Goal: Task Accomplishment & Management: Complete application form

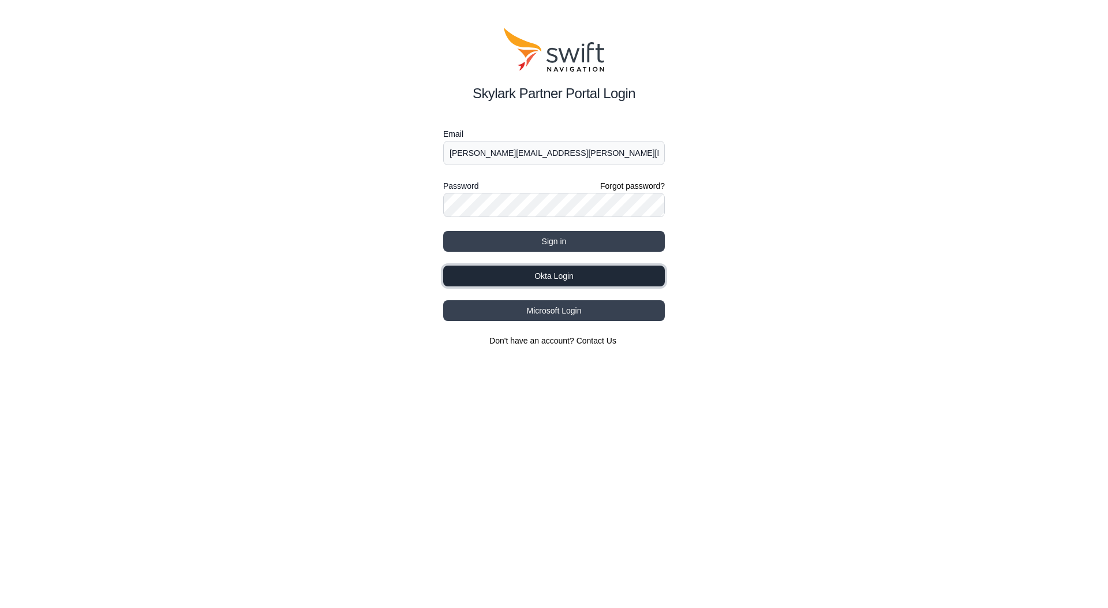
click at [616, 274] on button "Okta Login" at bounding box center [554, 275] width 222 height 21
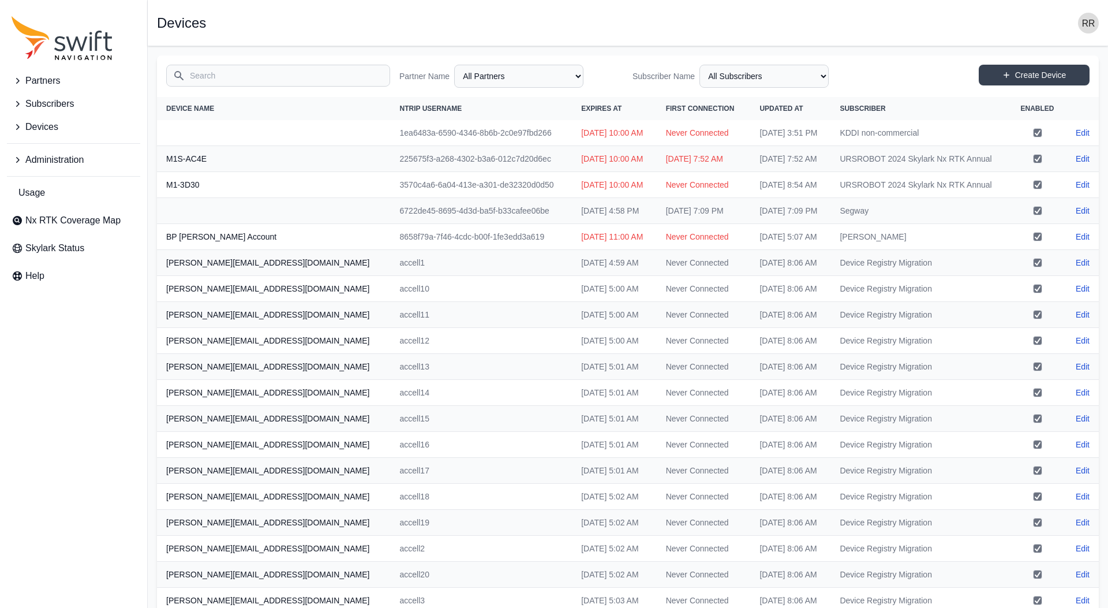
select select "Partner Name"
click at [201, 76] on input "Search" at bounding box center [278, 76] width 224 height 22
click at [24, 170] on button "Administration" at bounding box center [73, 159] width 133 height 23
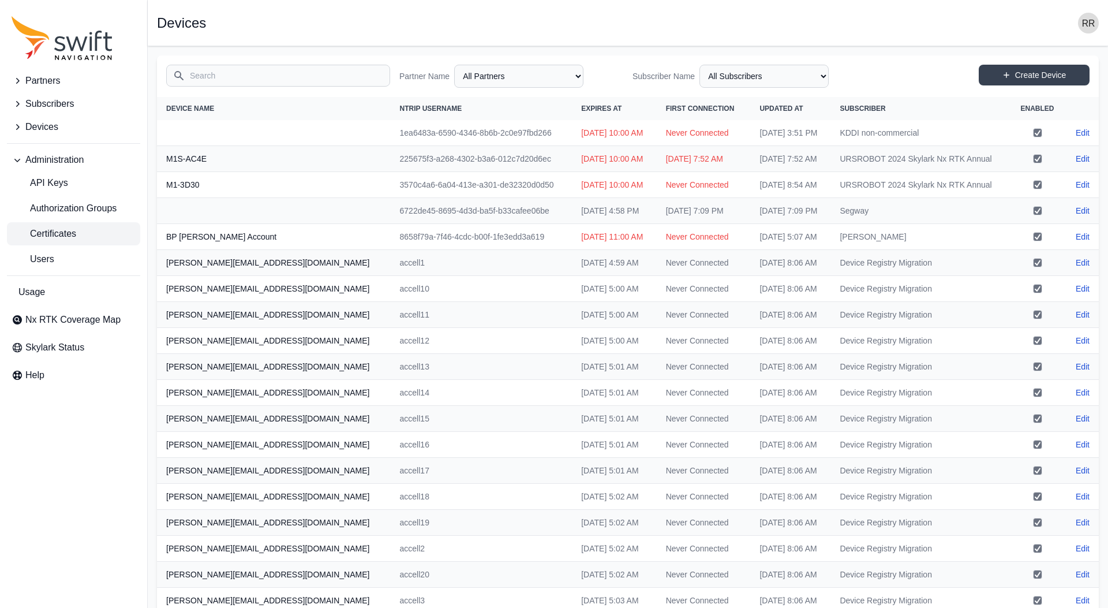
click at [42, 233] on span "Certificates" at bounding box center [44, 234] width 65 height 14
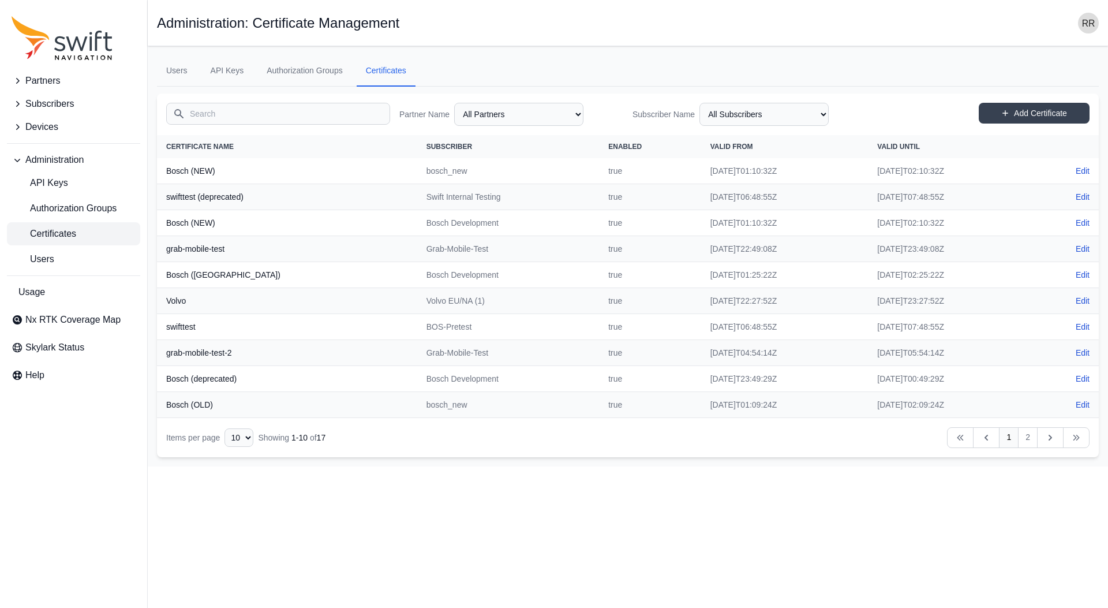
click at [284, 114] on input "Search" at bounding box center [278, 114] width 224 height 22
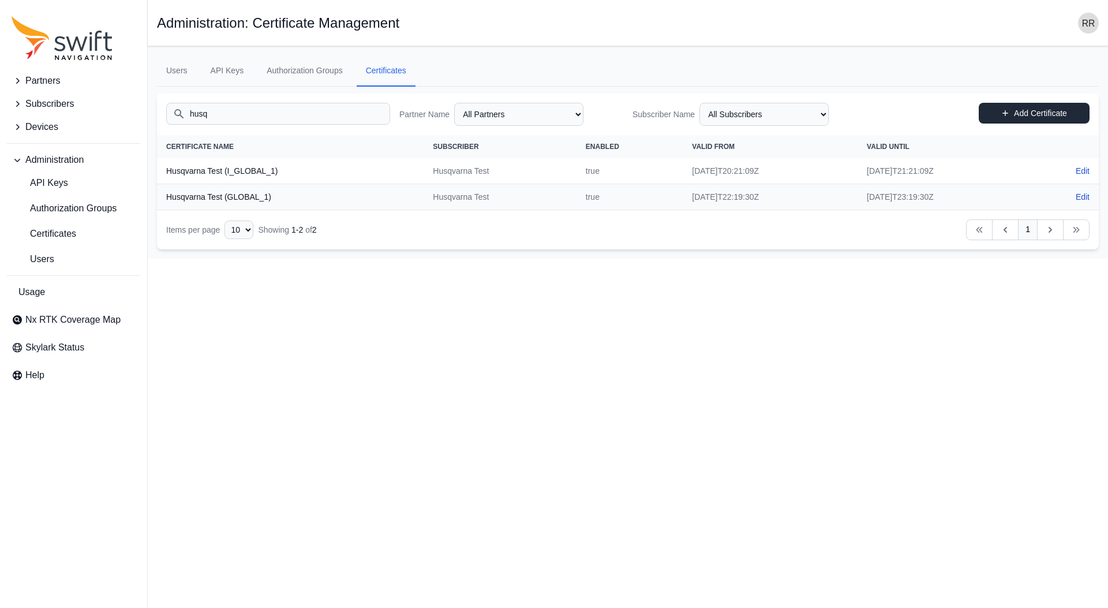
type input "husq"
click at [1059, 110] on link "Add Certificate" at bounding box center [1034, 113] width 111 height 21
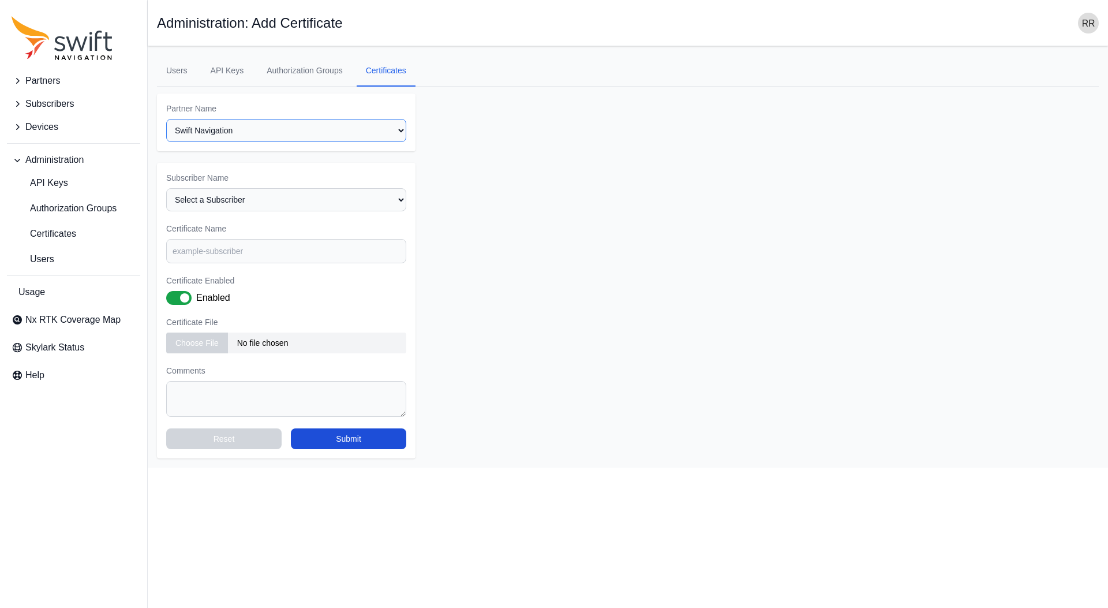
click at [166, 119] on select "Select a Partner AlpsAlpine Andreas Asensing Bad Elf Bench Mark Equipment & Sup…" at bounding box center [286, 130] width 240 height 23
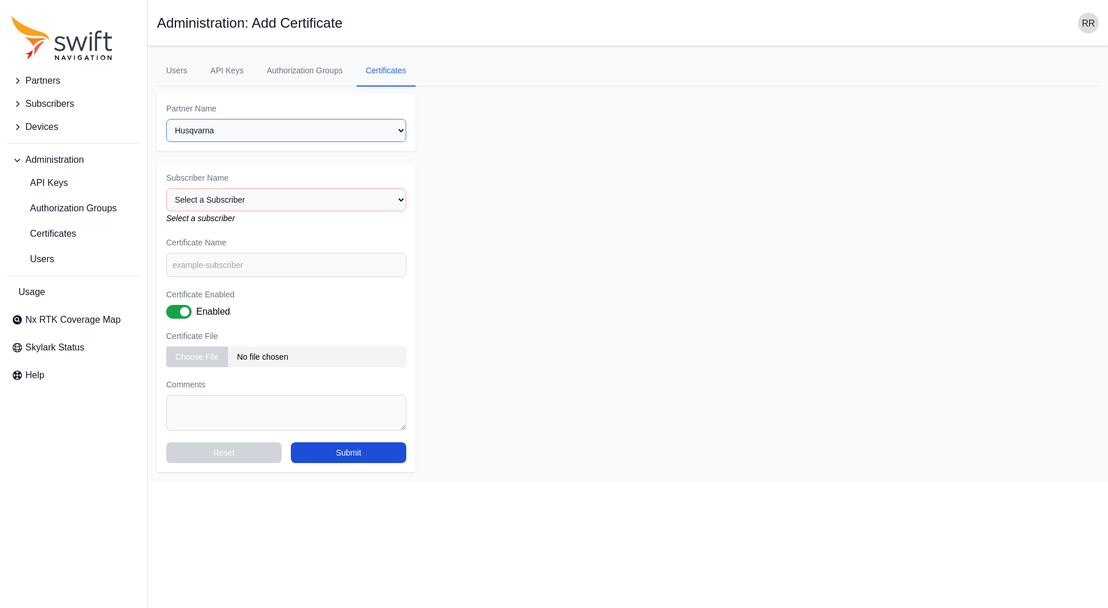
select select "beec8134-d1d4-4cc4-b727-b43339b7b858"
click at [166, 188] on select "Select a Subscriber Husqvarna Husqvarna Test" at bounding box center [286, 199] width 240 height 23
select select "04ba3ba1-6641-4bbf-a80f-a96b7c8c18b4"
click option "Husqvarna" at bounding box center [0, 0] width 0 height 0
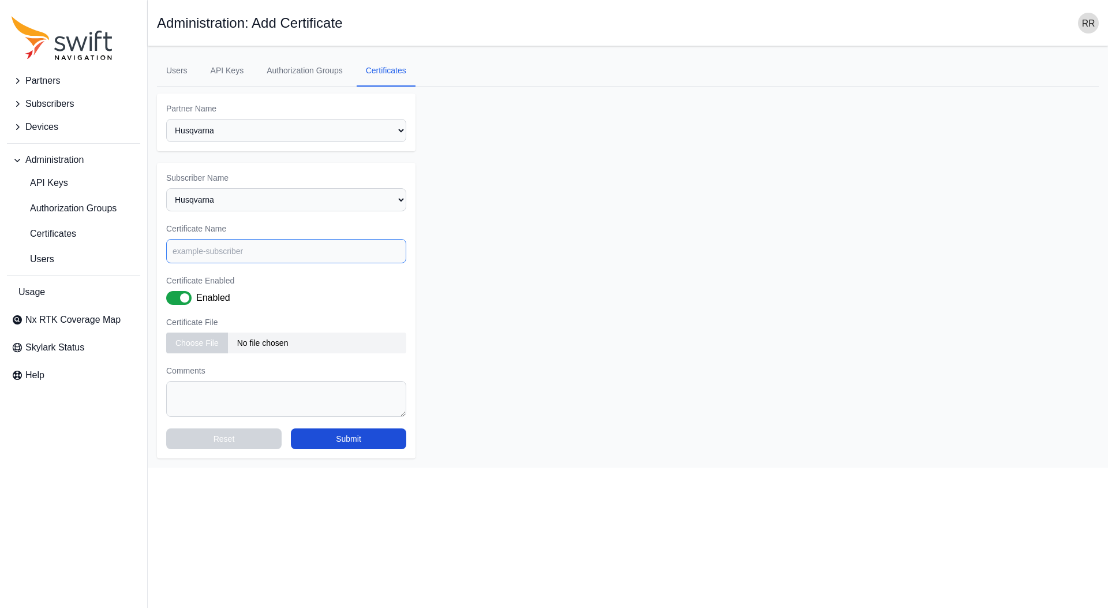
click at [233, 246] on input "Certificate Name" at bounding box center [286, 251] width 240 height 24
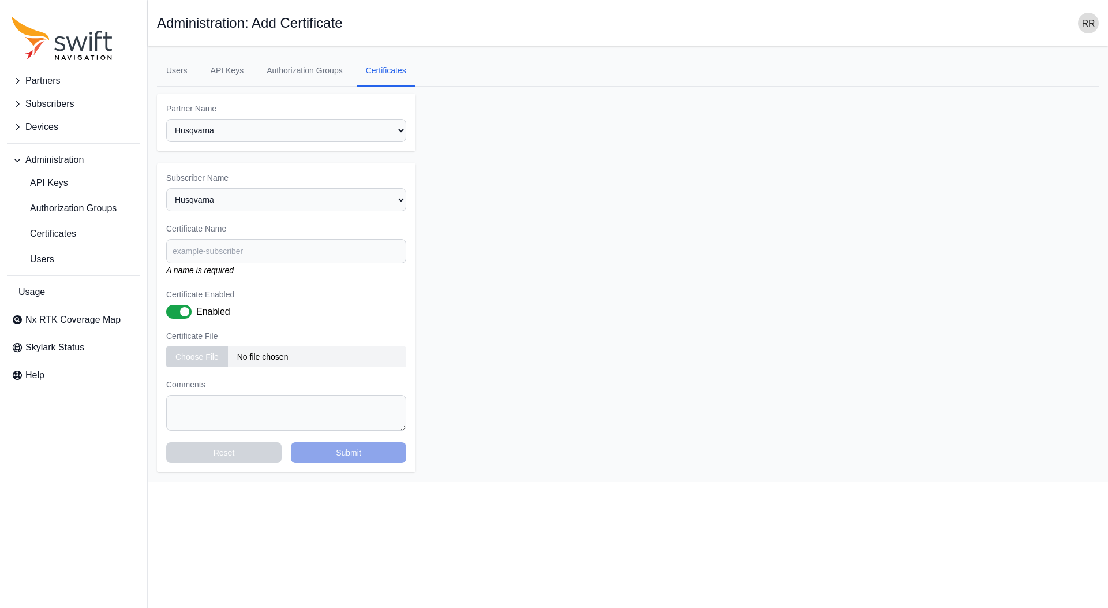
click at [41, 99] on span "Subscribers" at bounding box center [49, 104] width 48 height 14
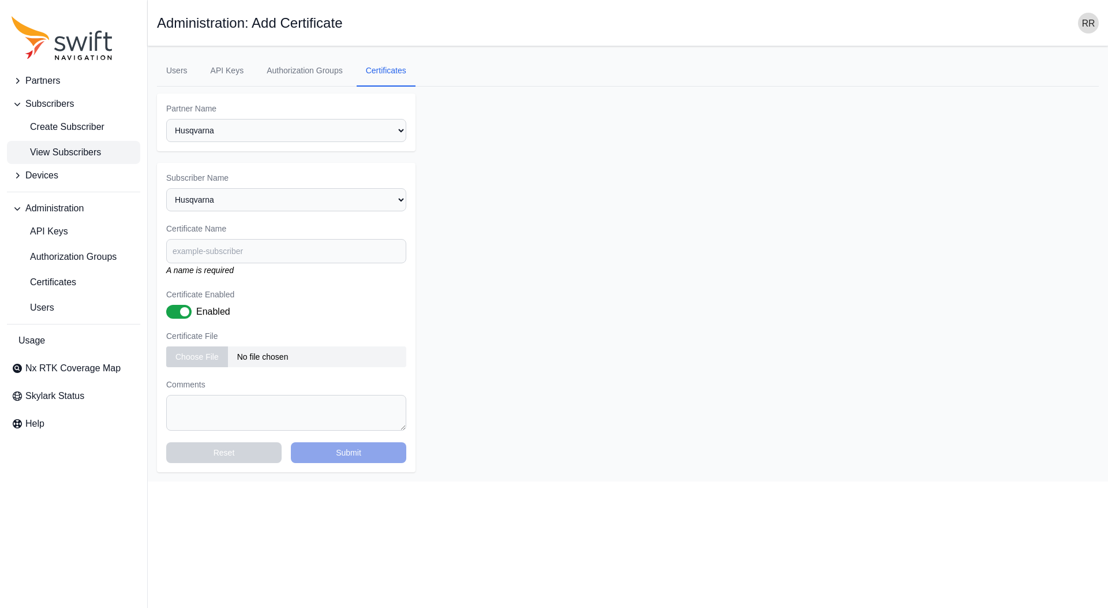
click at [69, 153] on span "View Subscribers" at bounding box center [56, 152] width 89 height 14
click at [286, 250] on input "Certificate Name" at bounding box center [286, 251] width 240 height 24
type input "Husqvarna Tools"
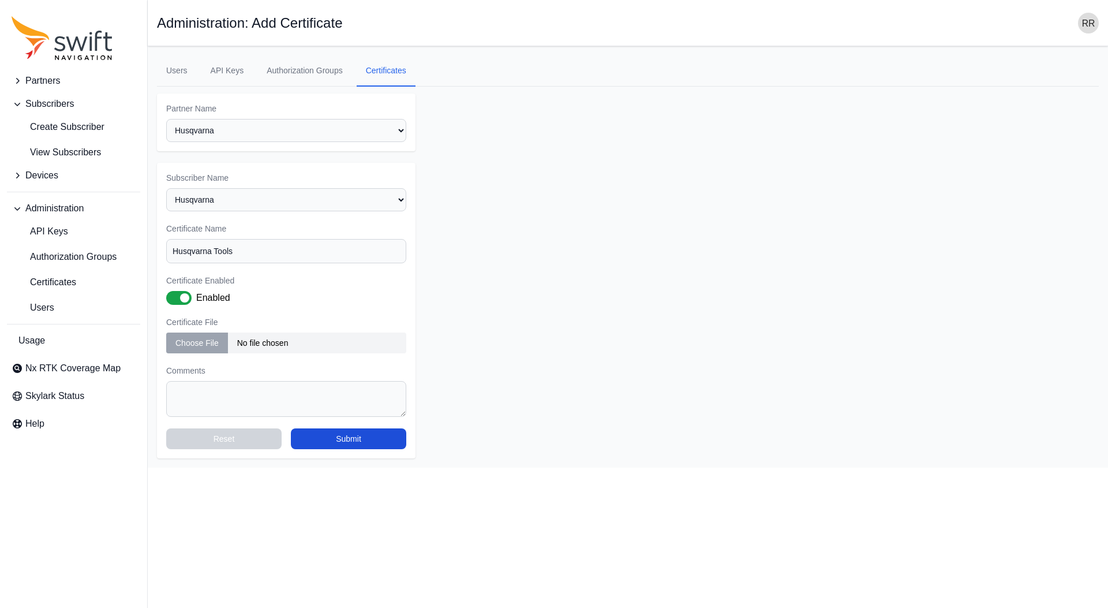
click at [200, 362] on div "Subscriber Name Select a Subscriber Husqvarna Husqvarna Test Husqvarna Tools Ce…" at bounding box center [286, 310] width 259 height 295
click at [238, 398] on textarea "Comments" at bounding box center [286, 399] width 240 height 36
paste textarea "CLDAPPS-2673"
type textarea "Reference: CLDAPPS-2673"
click at [208, 337] on input "file" at bounding box center [286, 342] width 240 height 21
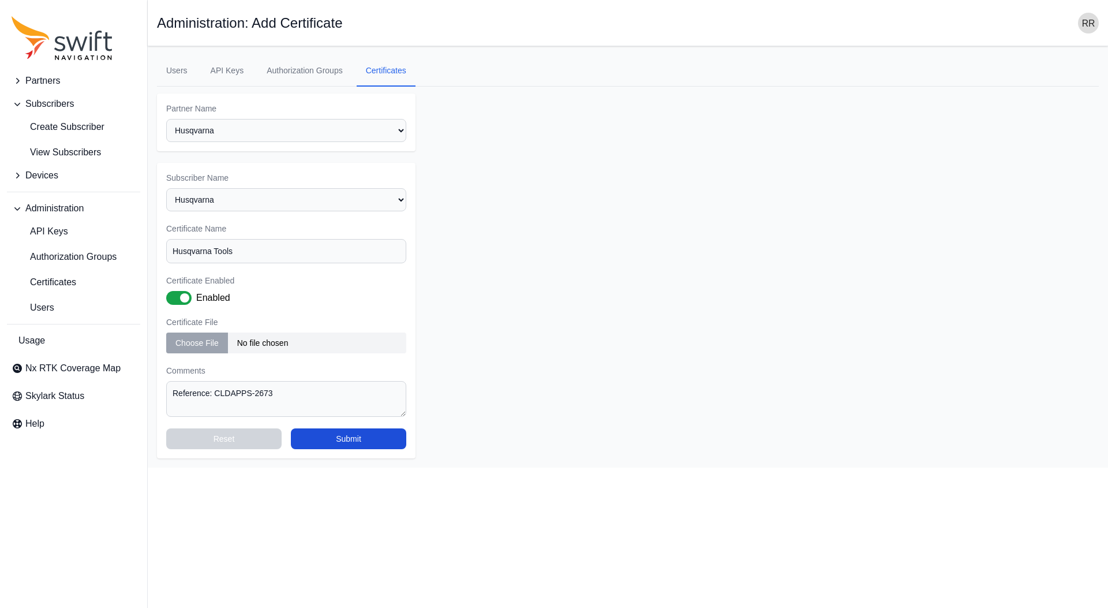
type input "C:\fakepath\client.crt"
click at [343, 437] on button "Submit" at bounding box center [348, 438] width 115 height 21
select select "beec8134-d1d4-4cc4-b727-b43339b7b858"
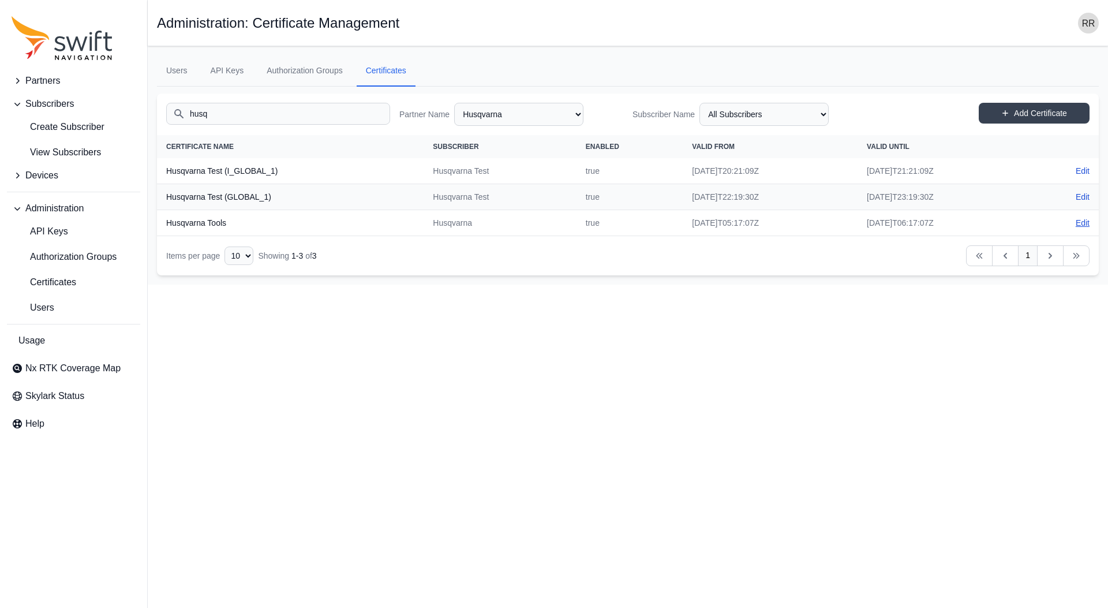
click at [1080, 220] on link "Edit" at bounding box center [1083, 223] width 14 height 12
select select "04ba3ba1-6641-4bbf-a80f-a96b7c8c18b4"
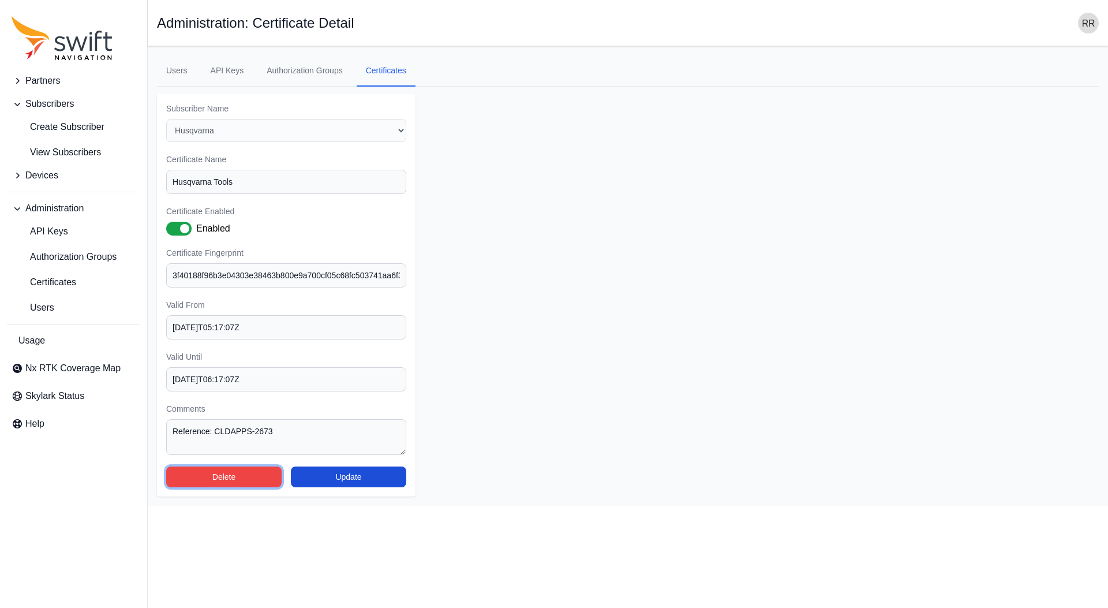
click at [259, 480] on button "Delete" at bounding box center [223, 476] width 115 height 21
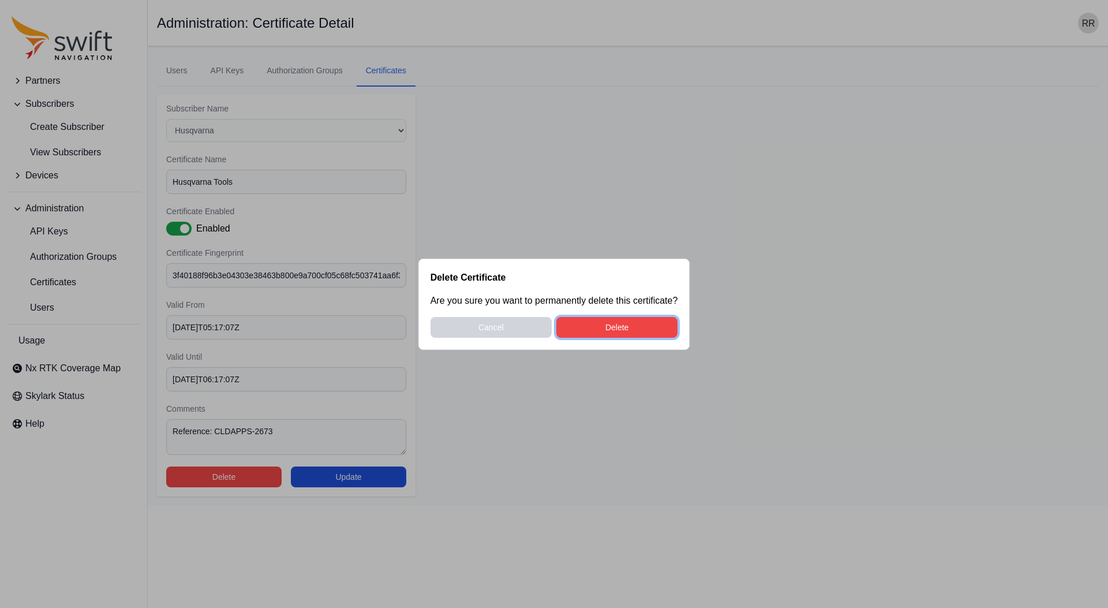
click at [643, 327] on button "Delete" at bounding box center [616, 327] width 121 height 21
select select "beec8134-d1d4-4cc4-b727-b43339b7b858"
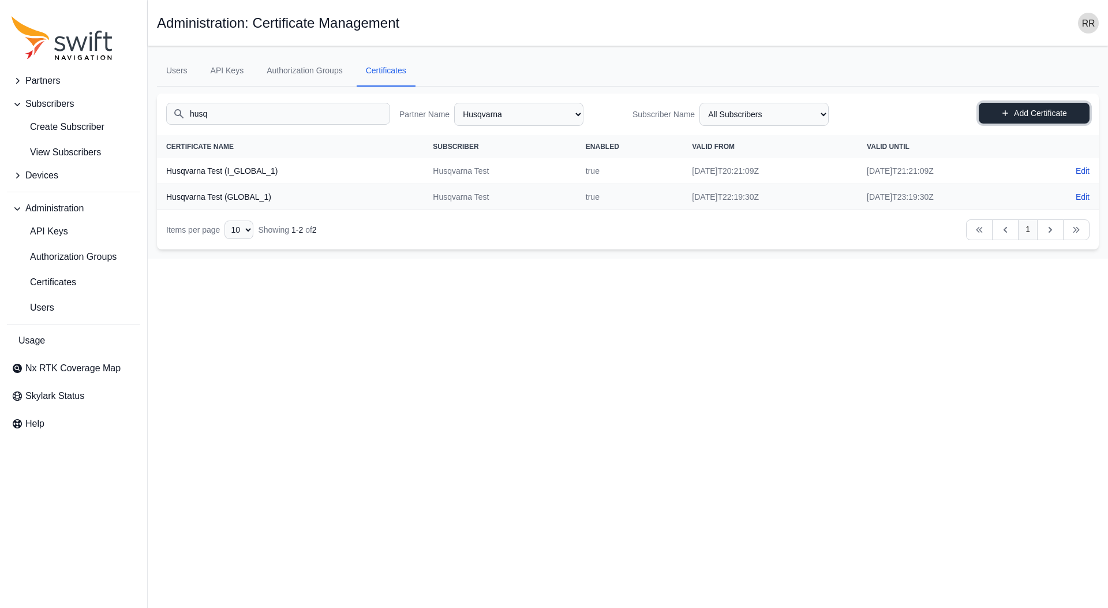
click at [1021, 121] on link "Add Certificate" at bounding box center [1034, 113] width 111 height 21
select select "beec8134-d1d4-4cc4-b727-b43339b7b858"
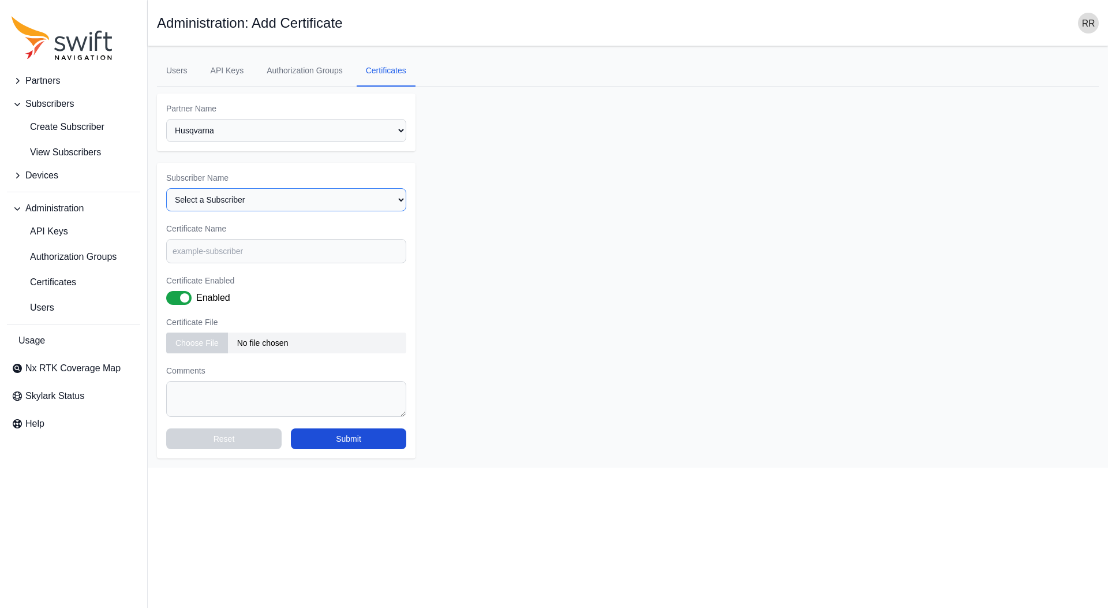
click at [166, 188] on select "Select a Subscriber Husqvarna Husqvarna Test Husqvarna Tools" at bounding box center [286, 199] width 240 height 23
select select "b0ce5f99-3d31-4eaa-b3f1-f25efcbc0480"
click at [231, 253] on input "Certificate Name" at bounding box center [286, 251] width 240 height 24
type input "Husqvarna Tools"
click at [194, 345] on input "file" at bounding box center [286, 342] width 240 height 21
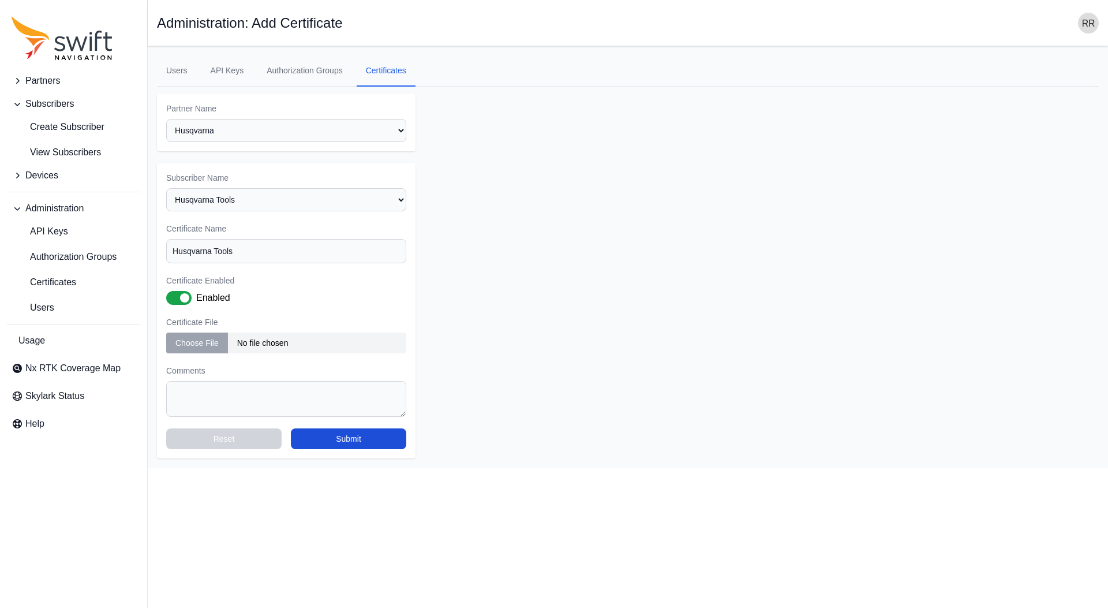
type input "C:\fakepath\client.crt"
click at [192, 399] on textarea "Comments" at bounding box center [286, 399] width 240 height 36
paste textarea "CLDAPPS-2673"
type textarea "Reference: CLDAPPS-2673"
click at [372, 443] on button "Submit" at bounding box center [348, 438] width 115 height 21
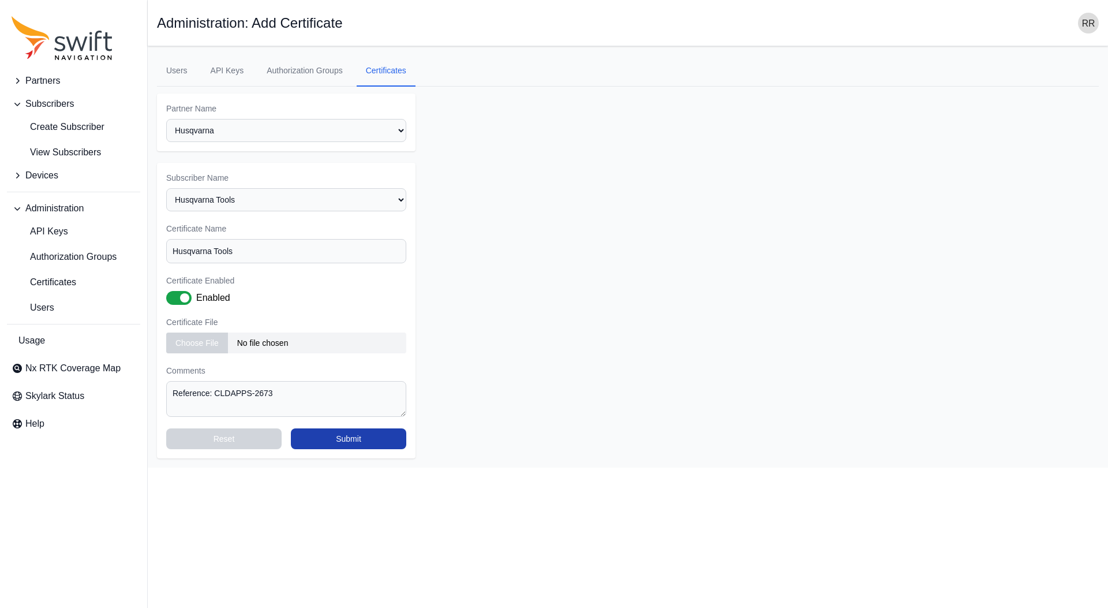
select select "beec8134-d1d4-4cc4-b727-b43339b7b858"
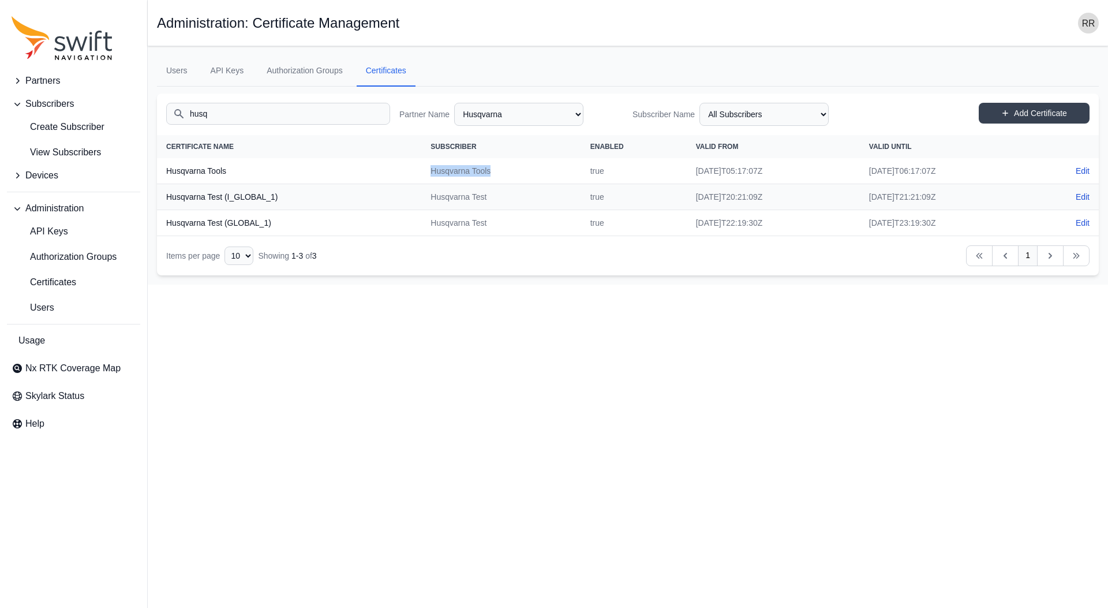
drag, startPoint x: 484, startPoint y: 171, endPoint x: 415, endPoint y: 173, distance: 69.3
click at [421, 173] on td "Husqvarna Tools" at bounding box center [500, 171] width 159 height 26
click at [123, 250] on link "Authorization Groups" at bounding box center [73, 256] width 133 height 23
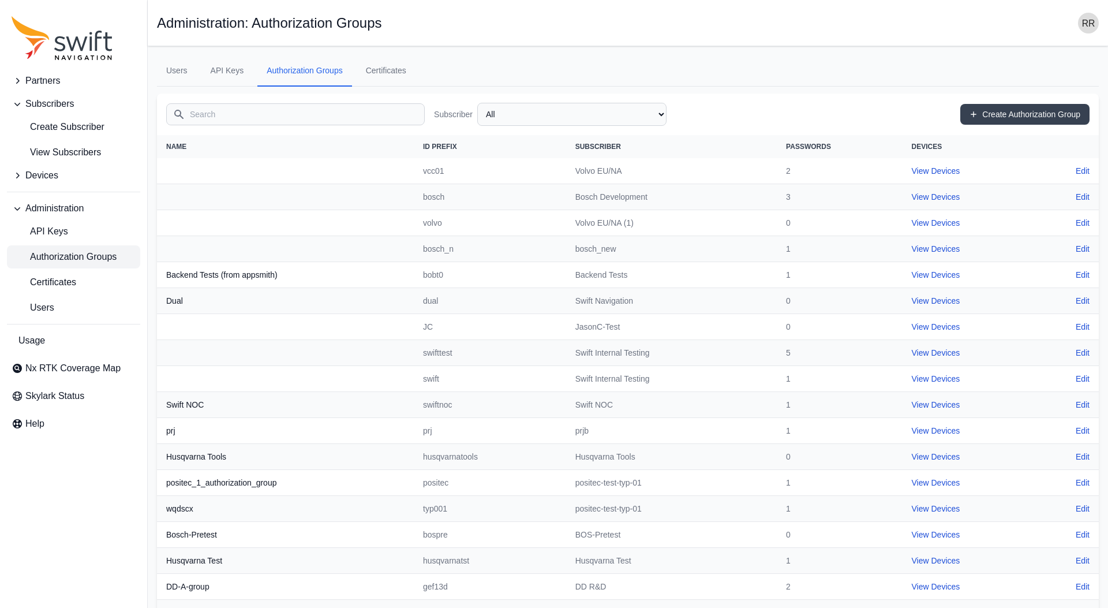
click at [275, 116] on input "Search" at bounding box center [295, 114] width 259 height 22
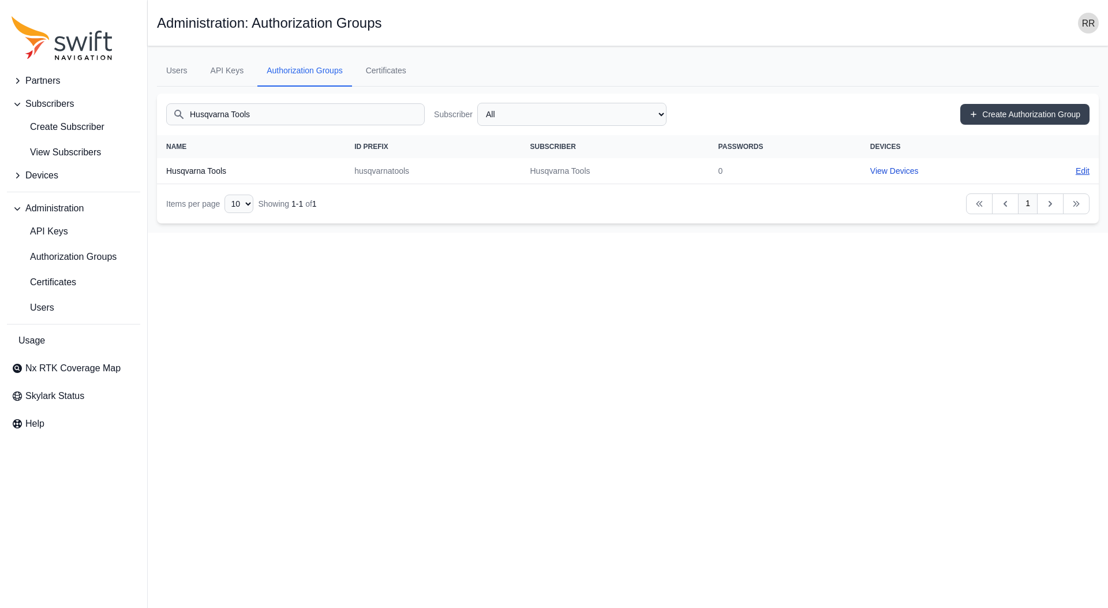
type input "Husqvarna Tools"
click at [1083, 168] on link "Edit" at bounding box center [1083, 171] width 14 height 12
select select "b0ce5f99-3d31-4eaa-b3f1-f25efcbc0480"
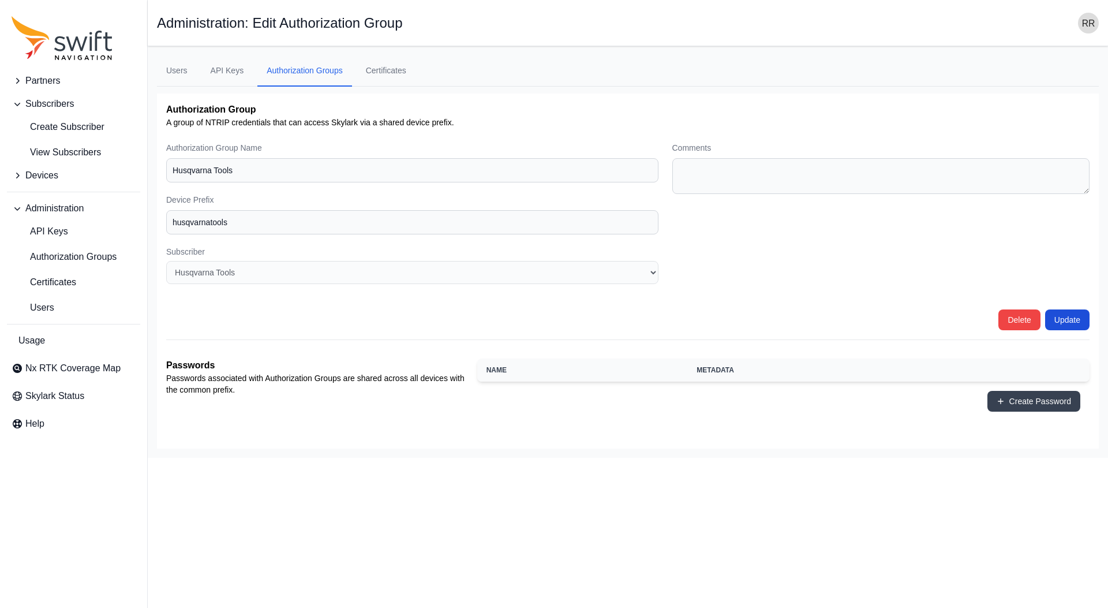
click at [1021, 391] on div "Create Password" at bounding box center [783, 400] width 612 height 39
click at [1018, 396] on button "Create Password" at bounding box center [1033, 401] width 93 height 21
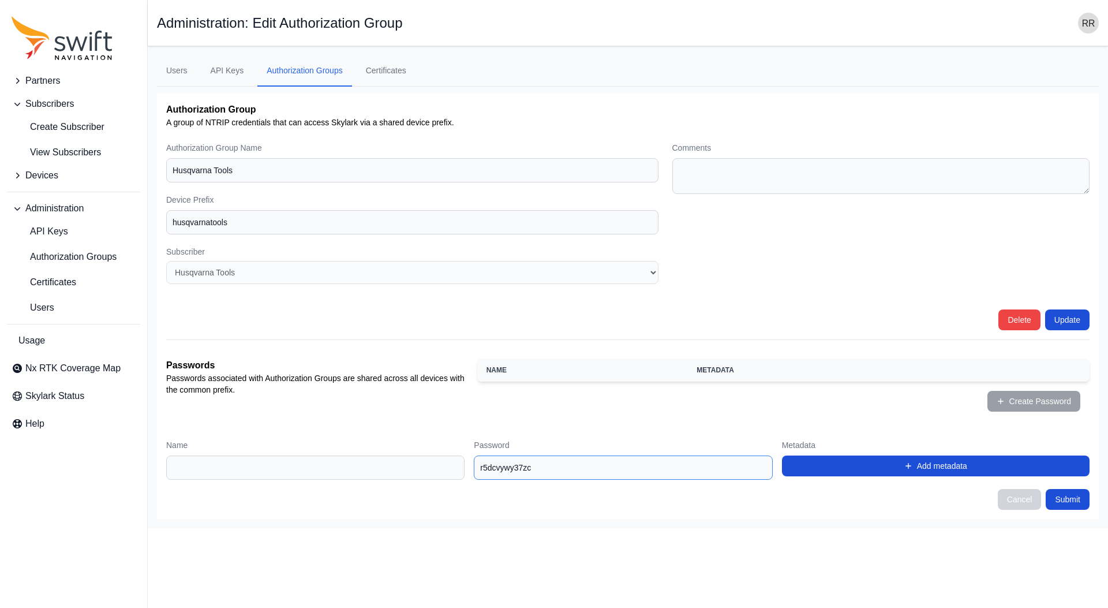
click at [538, 478] on input "r5dcvywy37zc" at bounding box center [623, 467] width 298 height 24
click at [392, 471] on input "Name" at bounding box center [315, 467] width 298 height 24
type input "password"
click at [562, 474] on input "r5dcvywy37zc" at bounding box center [623, 467] width 298 height 24
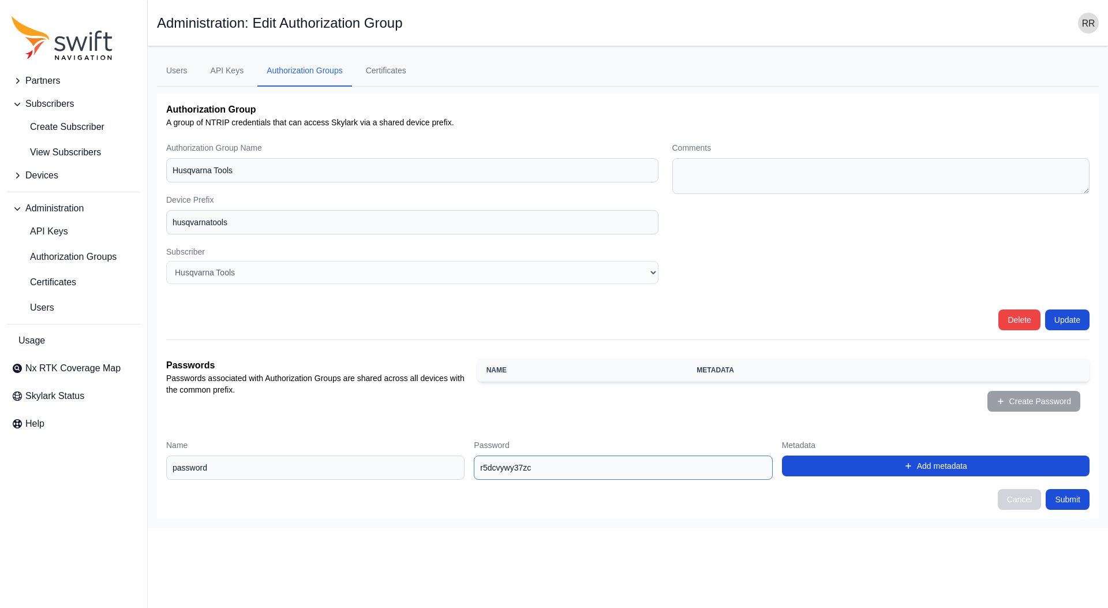
click at [562, 474] on input "r5dcvywy37zc" at bounding box center [623, 467] width 298 height 24
click at [1069, 503] on button "Submit" at bounding box center [1068, 499] width 44 height 21
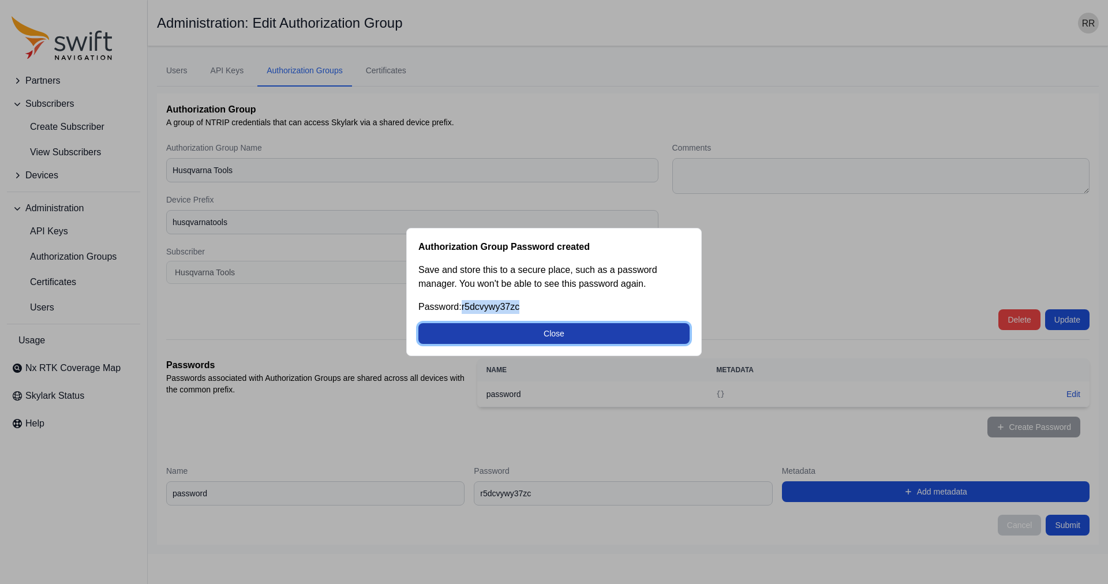
click at [598, 336] on button "Close" at bounding box center [553, 333] width 271 height 21
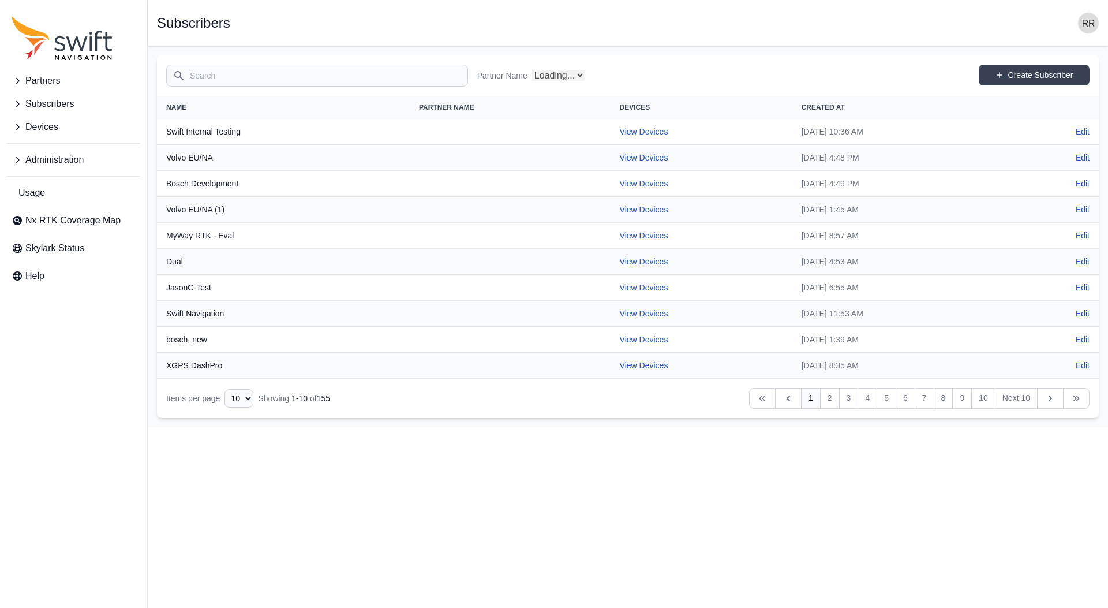
click at [280, 77] on input "Search" at bounding box center [317, 76] width 302 height 22
type input "husq"
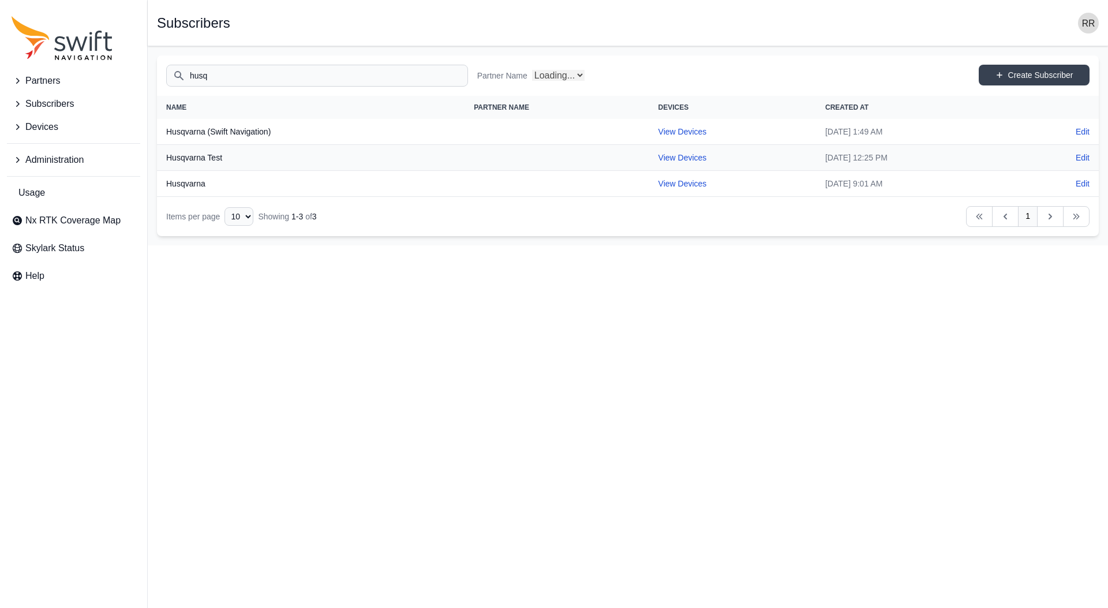
select select "Partner Name"
type input "husq"
click at [661, 186] on link "View Devices" at bounding box center [685, 184] width 48 height 9
click at [661, 134] on link "View Devices" at bounding box center [685, 132] width 48 height 9
click at [661, 137] on link "View Devices" at bounding box center [685, 132] width 48 height 9
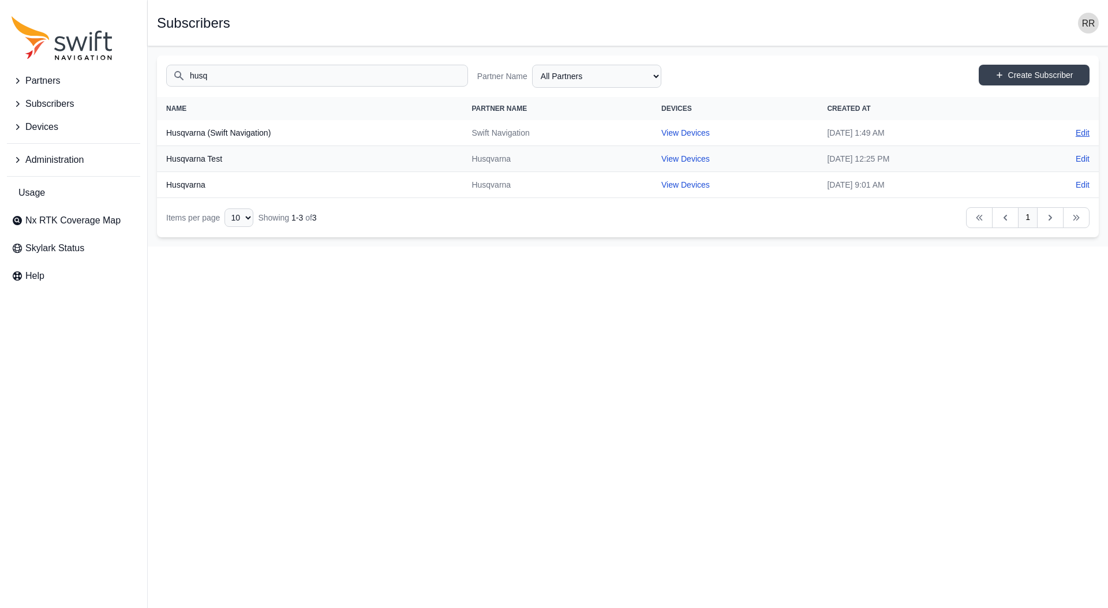
click at [1088, 129] on link "Edit" at bounding box center [1083, 133] width 14 height 12
select select "ab3272ce-40d0-4c94-a524-96a758ab755c"
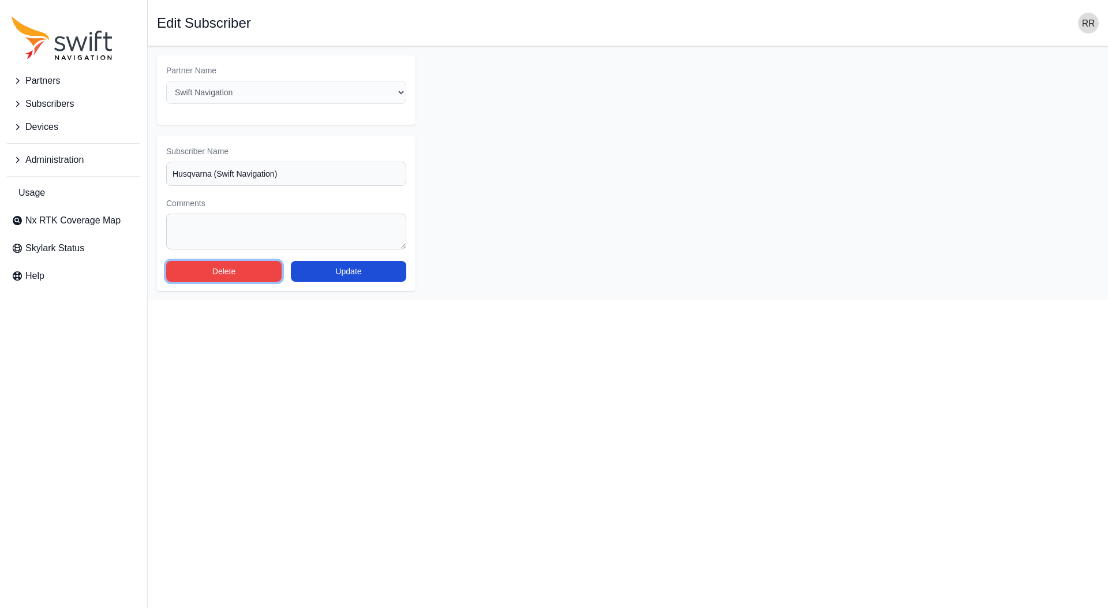
click at [211, 278] on button "Delete" at bounding box center [223, 271] width 115 height 21
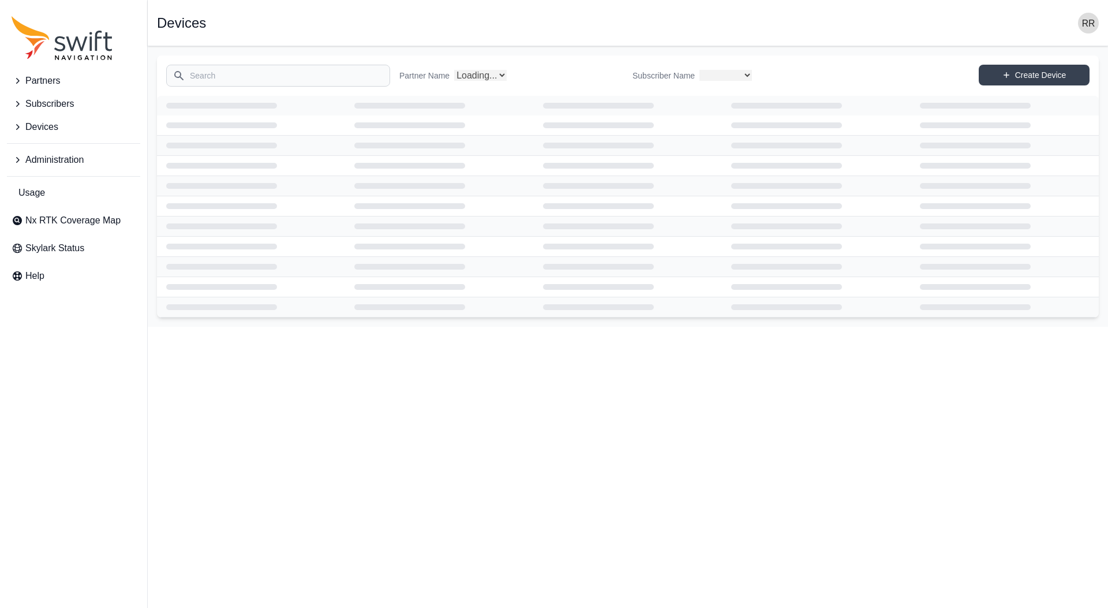
select select "04ba3ba1-6641-4bbf-a80f-a96b7c8c18b4"
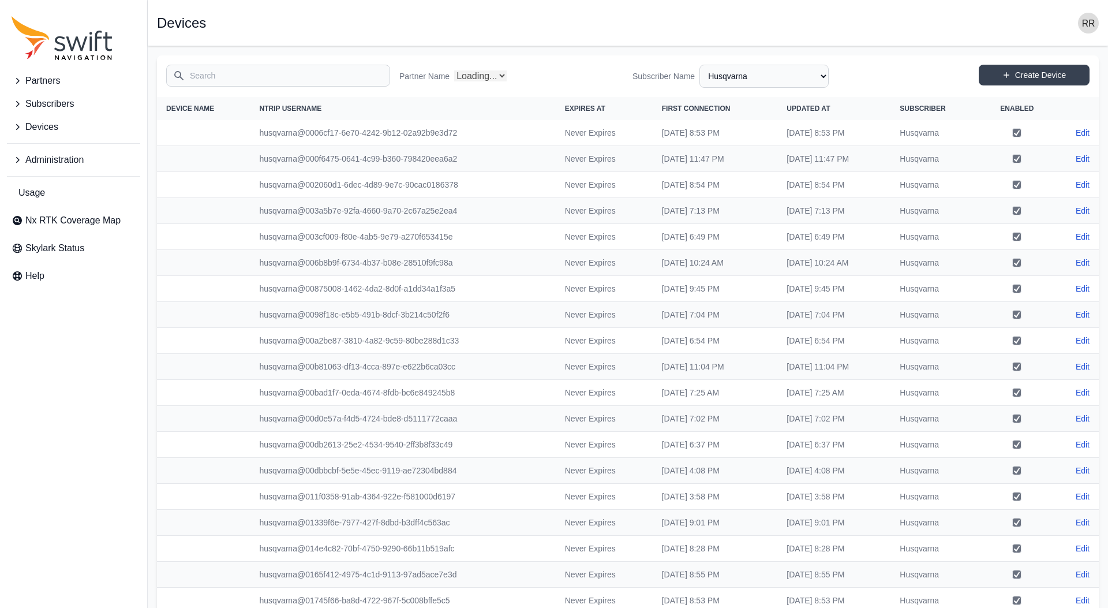
select select "Partner Name"
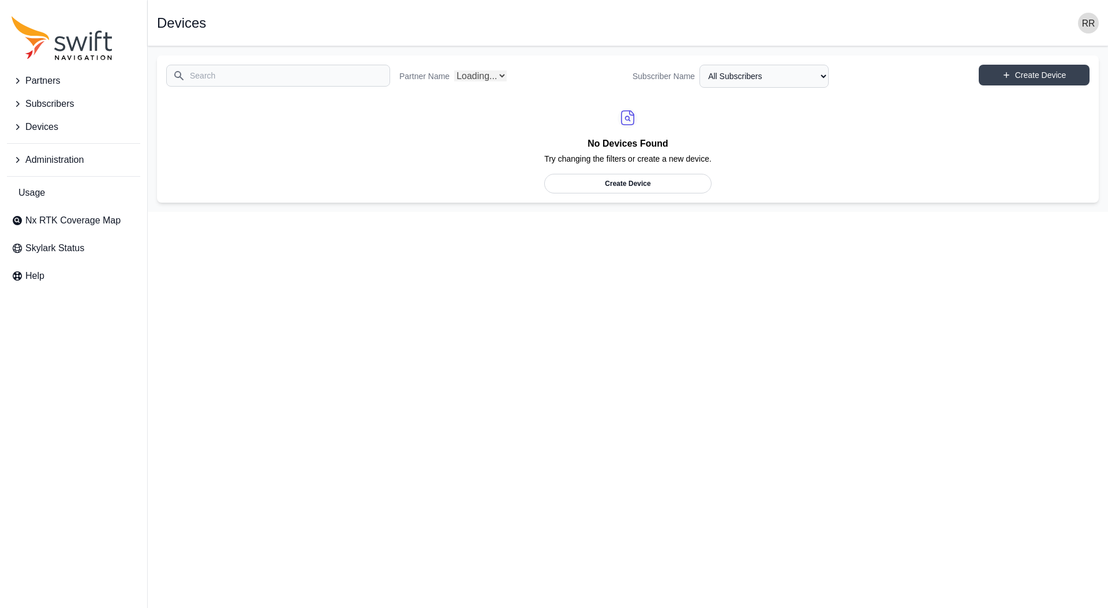
select select "214e7666-b2aa-4f67-a764-be245c71e685"
select select "Partner Name"
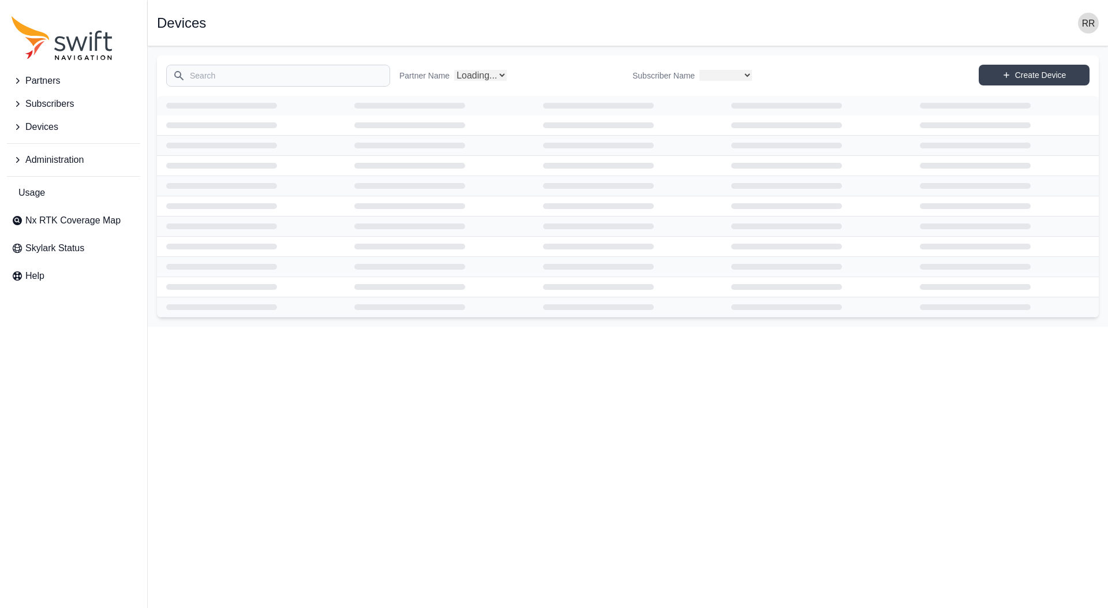
select select "214e7666-b2aa-4f67-a764-be245c71e685"
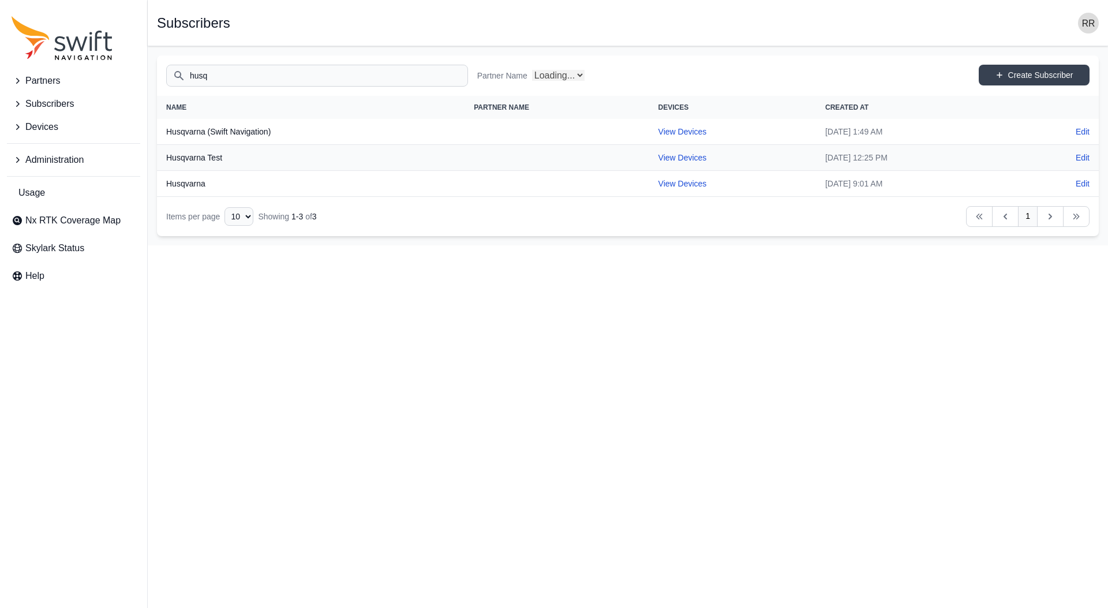
select select "Partner Name"
click at [1045, 78] on link "Create Subscriber" at bounding box center [1034, 75] width 111 height 21
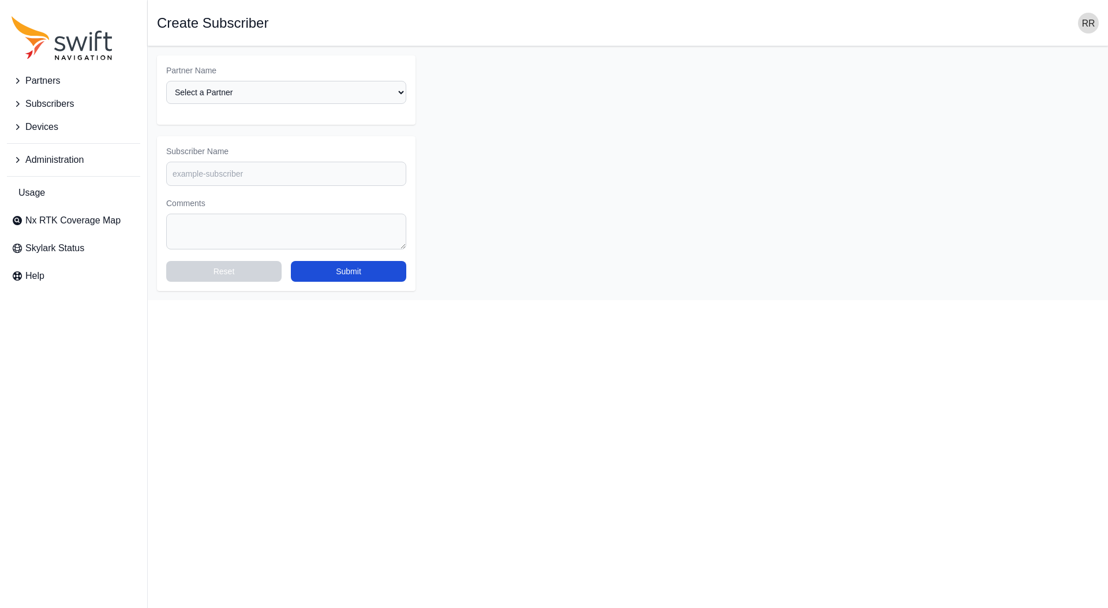
click at [203, 78] on div "Partner Name Select a Partner AlpsAlpine Andreas Asensing Bad Elf Bench Mark Eq…" at bounding box center [286, 84] width 240 height 39
click at [166, 81] on select "Select a Partner AlpsAlpine Andreas Asensing Bad Elf Bench Mark Equipment & Sup…" at bounding box center [286, 92] width 240 height 23
select select "beec8134-d1d4-4cc4-b727-b43339b7b858"
click at [256, 172] on input "Subscriber Name" at bounding box center [286, 174] width 240 height 24
type input "Husqvarna Tools"
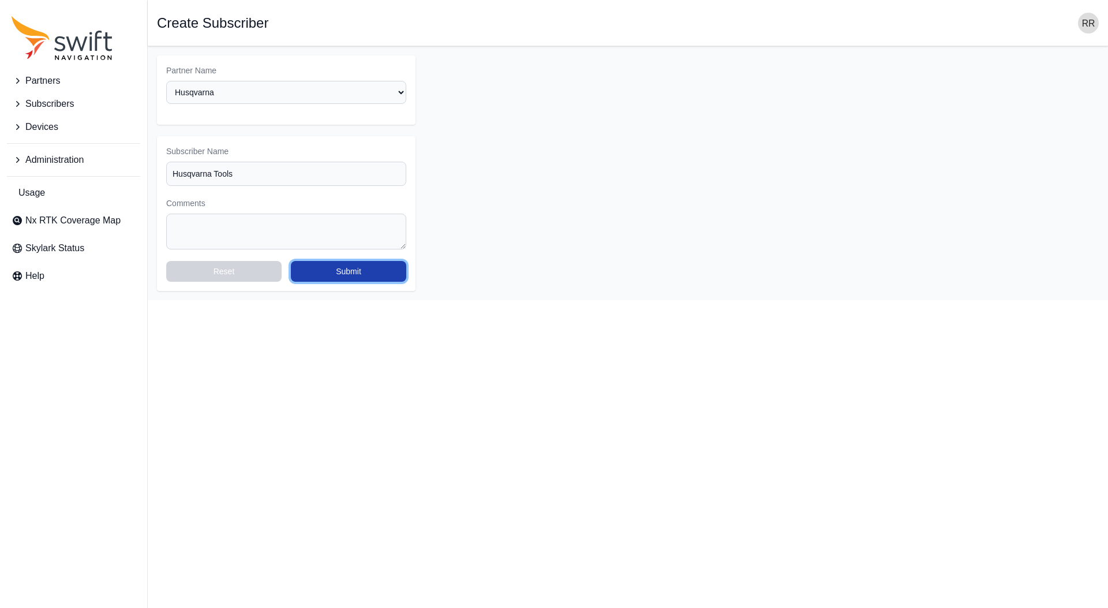
click at [339, 271] on button "Submit" at bounding box center [348, 271] width 115 height 21
select select "beec8134-d1d4-4cc4-b727-b43339b7b858"
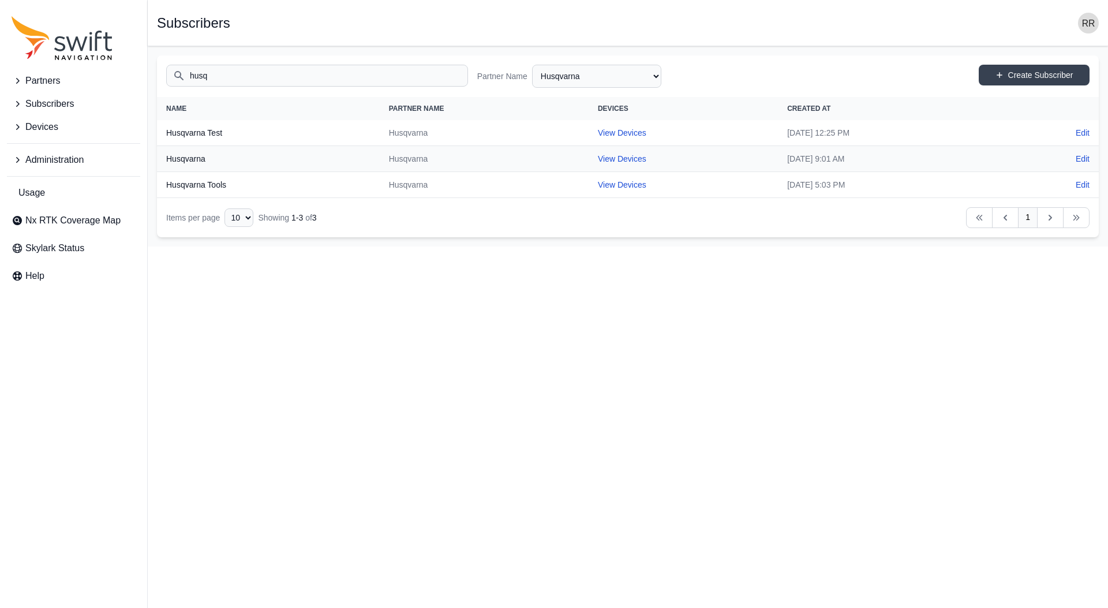
click at [29, 160] on span "Administration" at bounding box center [54, 160] width 58 height 14
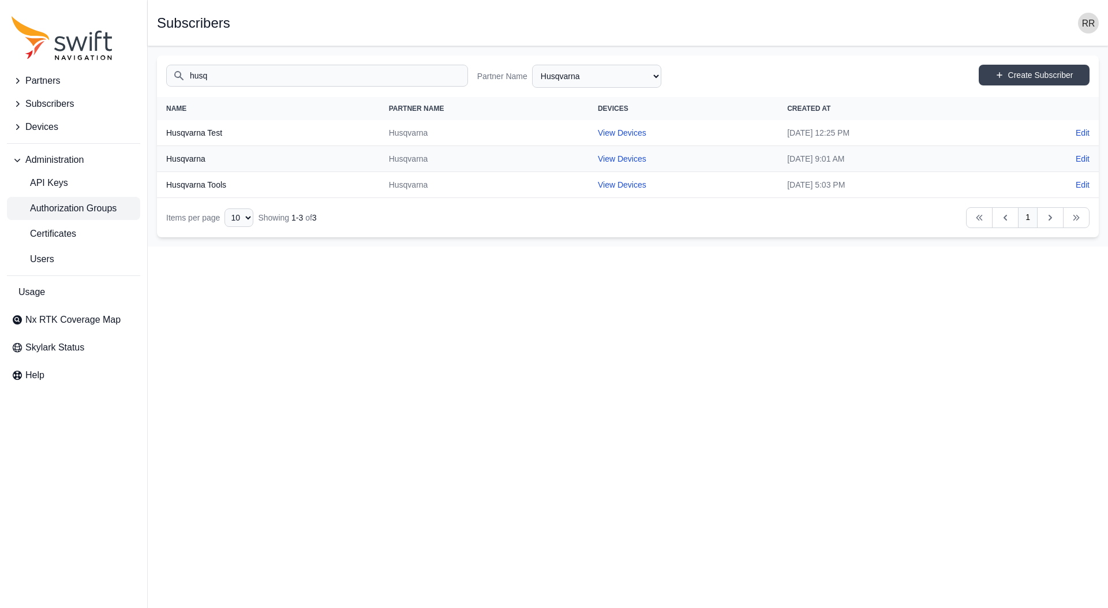
click at [46, 216] on link "Authorization Groups" at bounding box center [73, 208] width 133 height 23
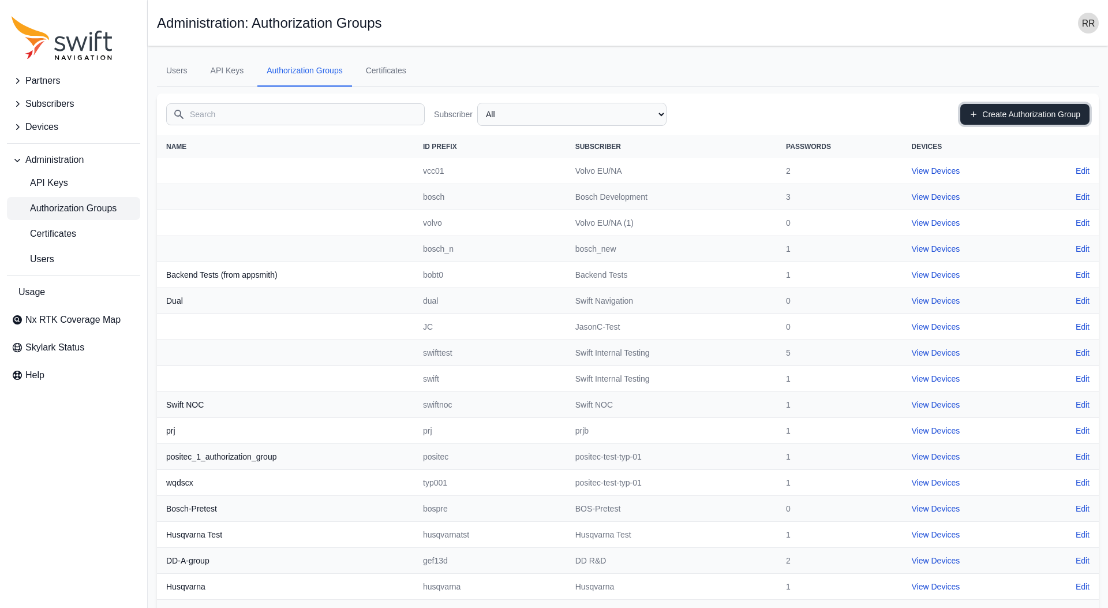
click at [1052, 111] on link "Create Authorization Group" at bounding box center [1024, 114] width 129 height 21
select select "cff9f67e-510b-4c0e-aff8-939dc142d620"
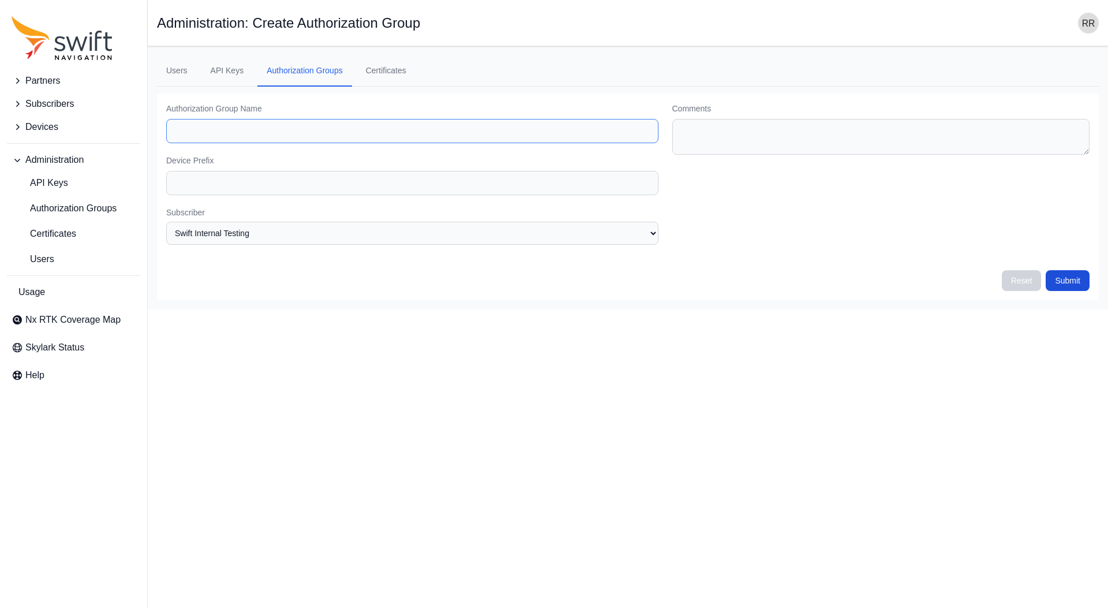
click at [233, 132] on input "Authorization Group Name" at bounding box center [412, 131] width 492 height 24
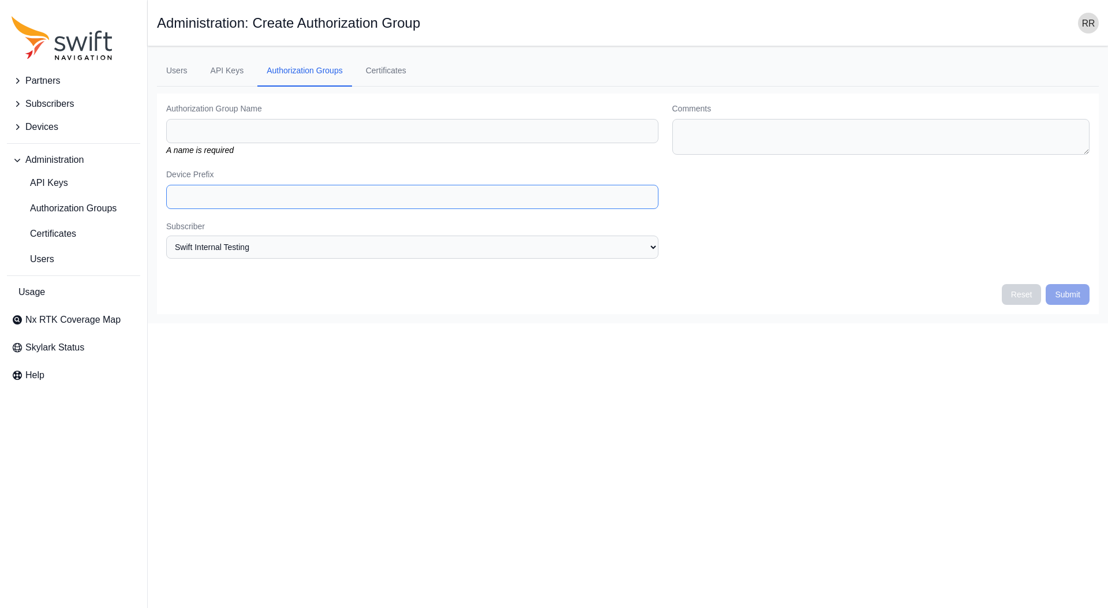
click at [235, 185] on input "Device Prefix" at bounding box center [412, 197] width 492 height 24
paste input "husqvarnatools"
type input "husqvarnatools"
click at [215, 139] on input "Authorization Group Name" at bounding box center [412, 131] width 492 height 24
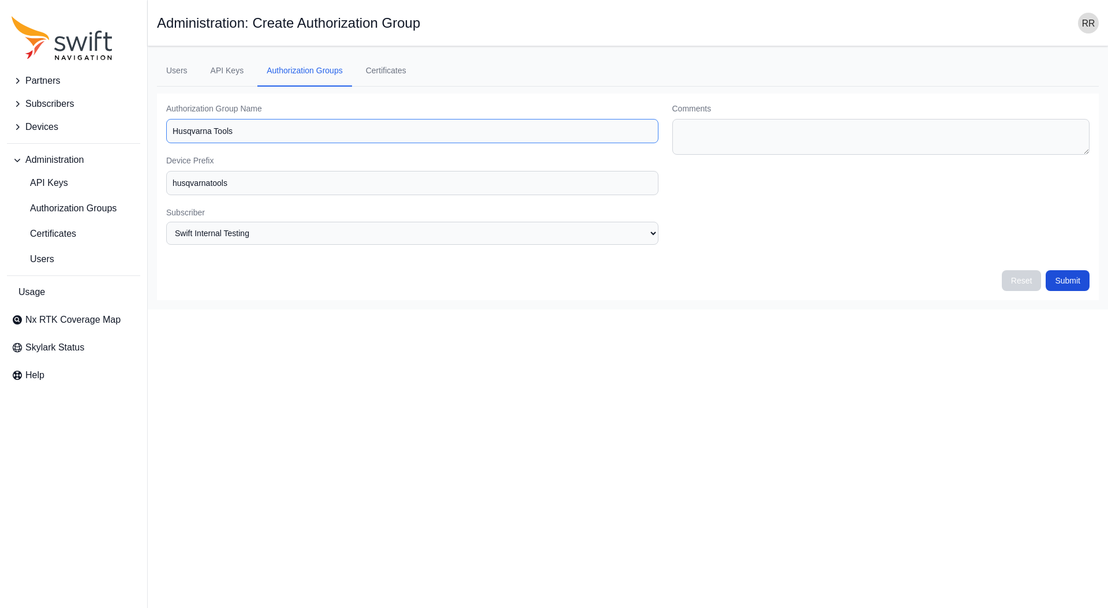
type input "Husqvarna Tools"
click at [166, 222] on select "None Swift Internal Testing Volvo EU/NA Bosch Development Volvo EU/NA (1) MyWay…" at bounding box center [412, 233] width 492 height 23
select select "b0ce5f99-3d31-4eaa-b3f1-f25efcbc0480"
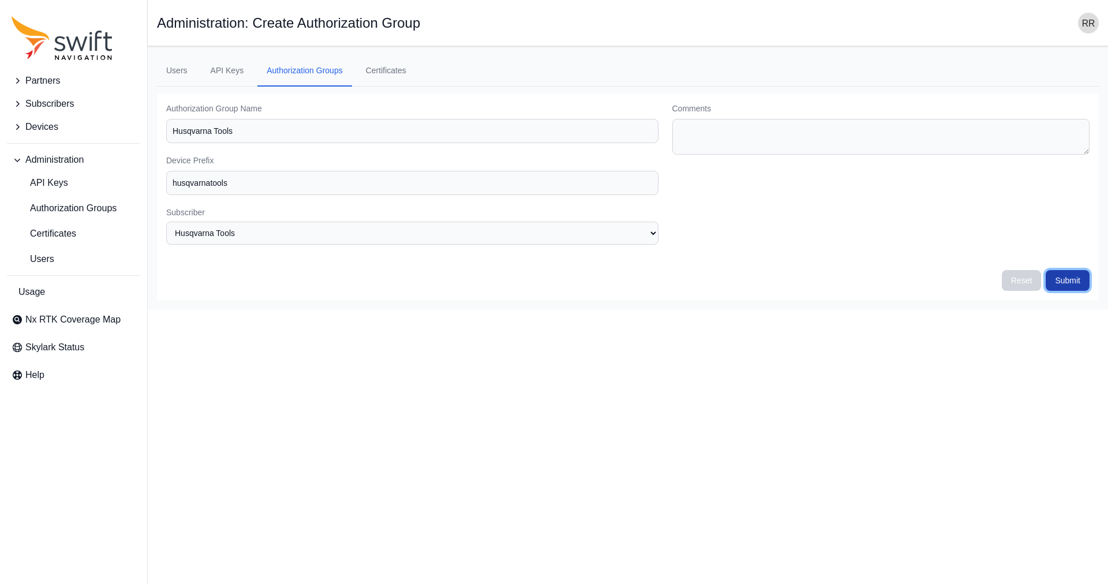
click at [1056, 275] on button "Submit" at bounding box center [1068, 280] width 44 height 21
select select "b0ce5f99-3d31-4eaa-b3f1-f25efcbc0480"
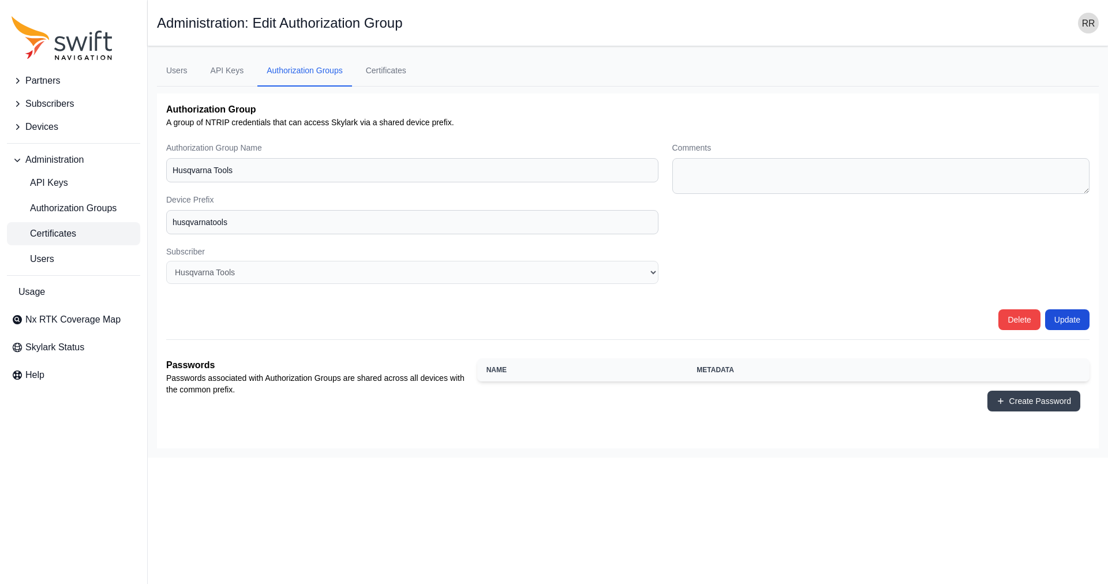
click at [88, 229] on link "Certificates" at bounding box center [73, 233] width 133 height 23
click at [48, 227] on link "Certificates" at bounding box center [73, 233] width 133 height 23
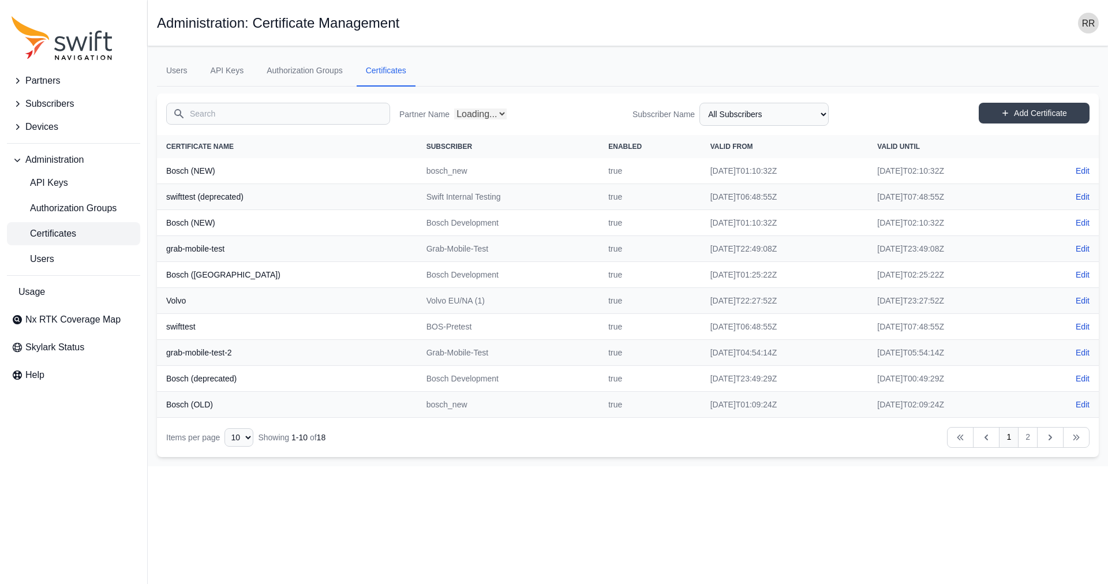
click at [214, 118] on input "Search" at bounding box center [278, 114] width 224 height 22
type input "husq"
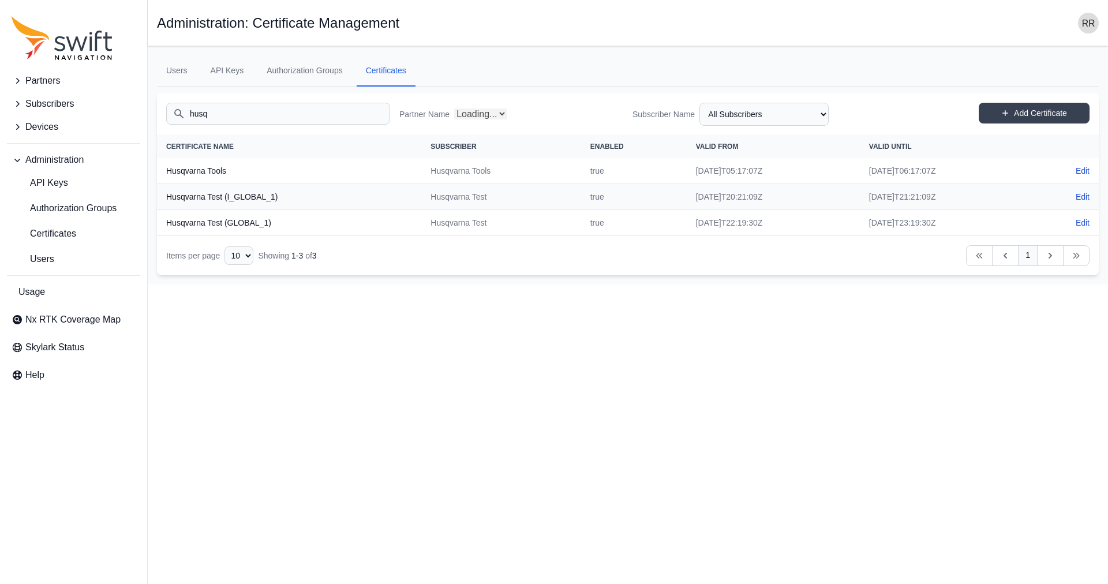
select select "Partner Name"
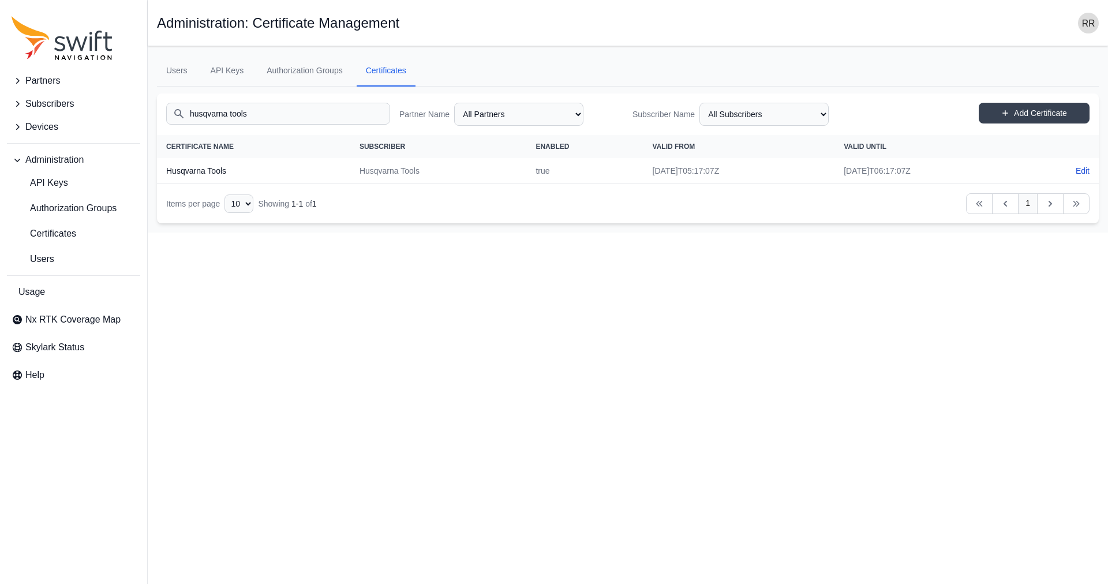
type input "husqvarna tools"
click at [58, 210] on span "Authorization Groups" at bounding box center [64, 208] width 105 height 14
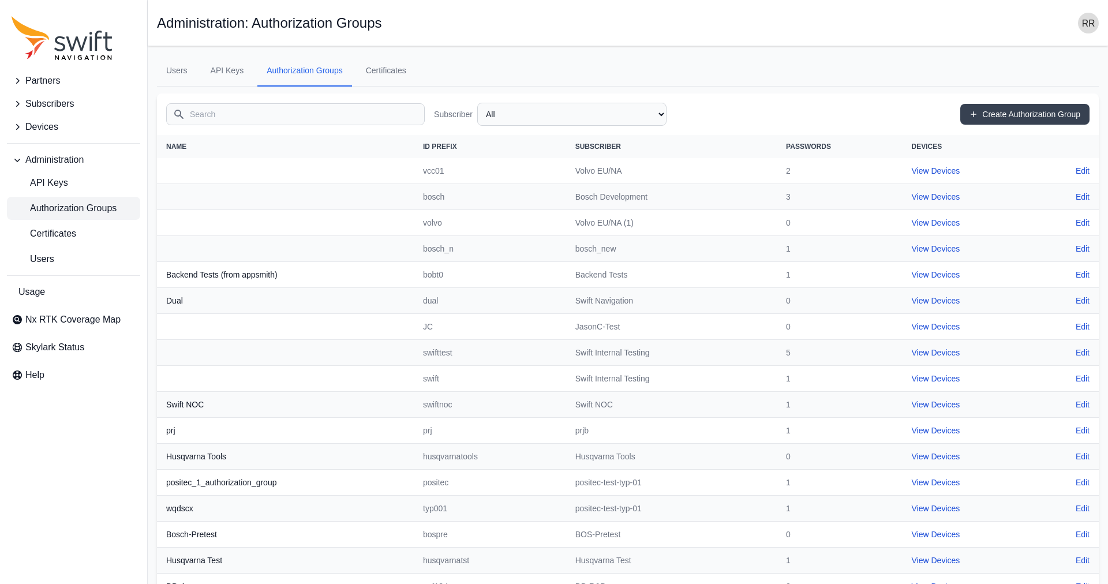
click at [216, 116] on input "Search" at bounding box center [295, 114] width 259 height 22
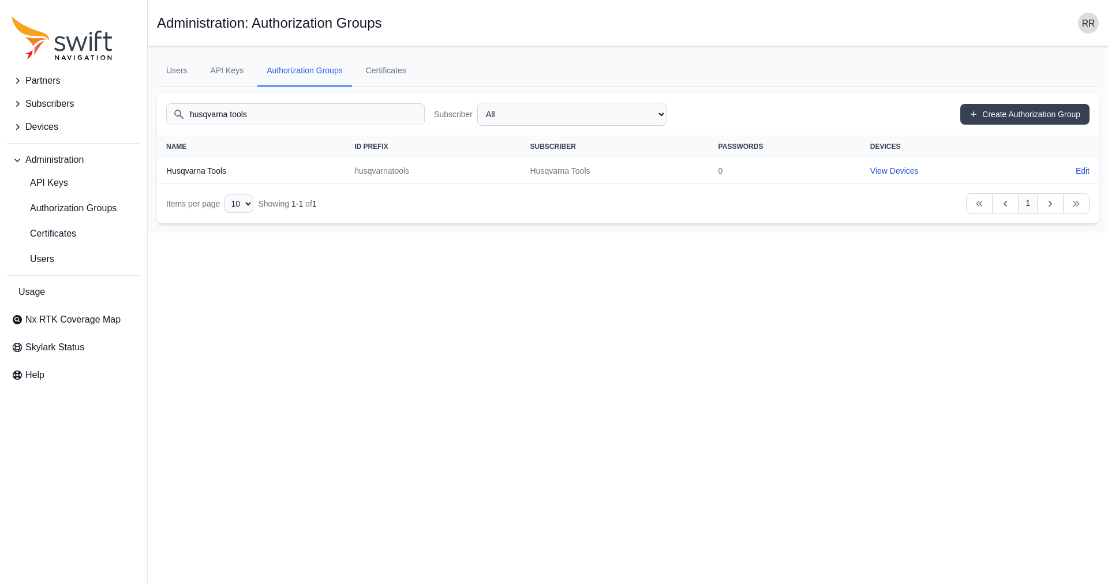
type input "husqvarna tools"
click at [389, 170] on td "husqvarnatools" at bounding box center [432, 171] width 175 height 26
copy td "husqvarnatools"
click at [883, 168] on link "View Devices" at bounding box center [894, 170] width 48 height 9
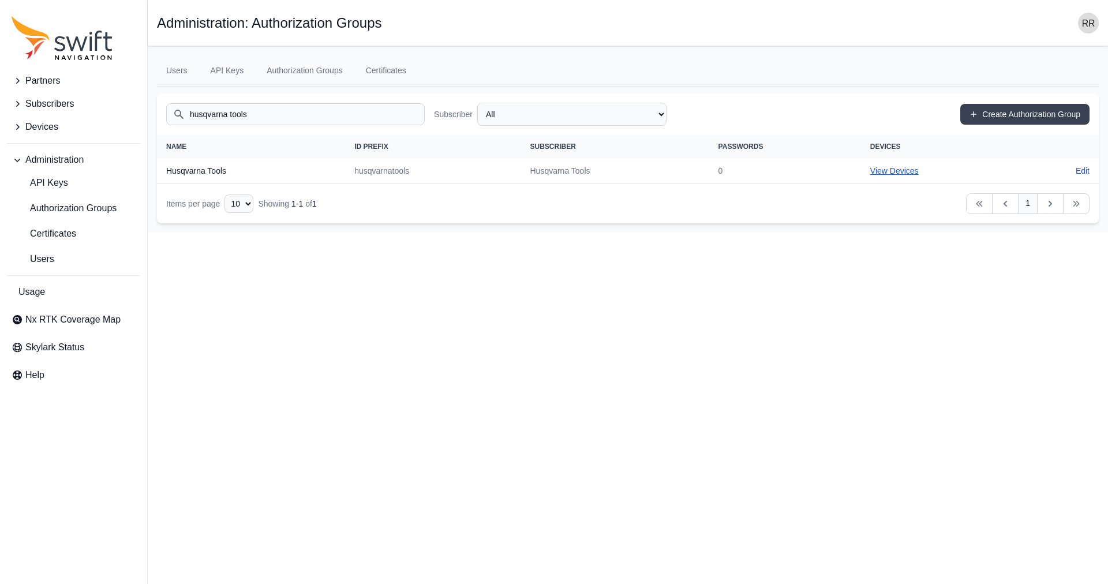
select select "b0ce5f99-3d31-4eaa-b3f1-f25efcbc0480"
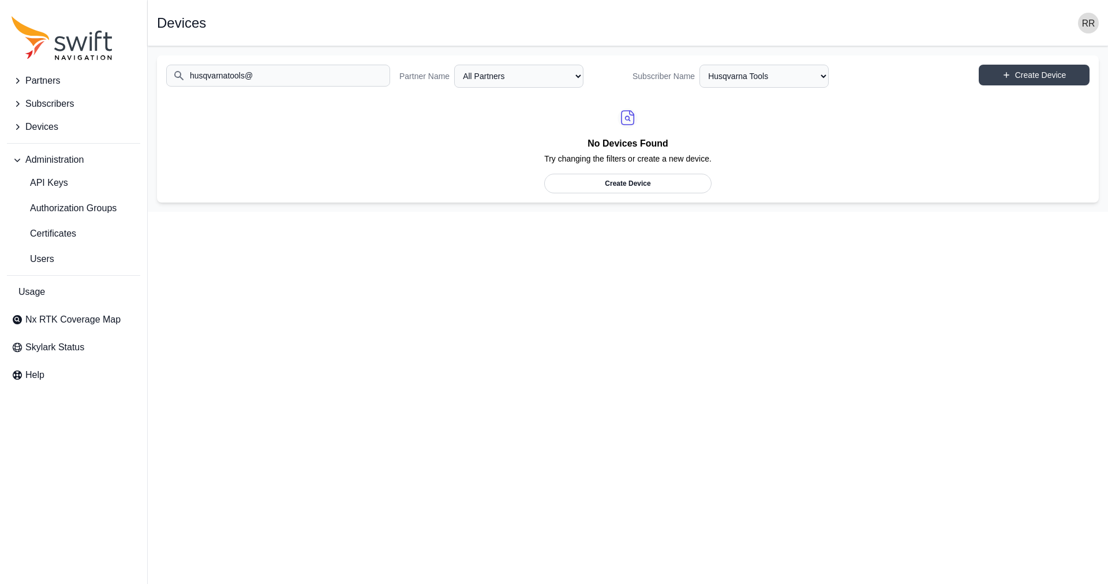
click at [50, 102] on span "Subscribers" at bounding box center [49, 104] width 48 height 14
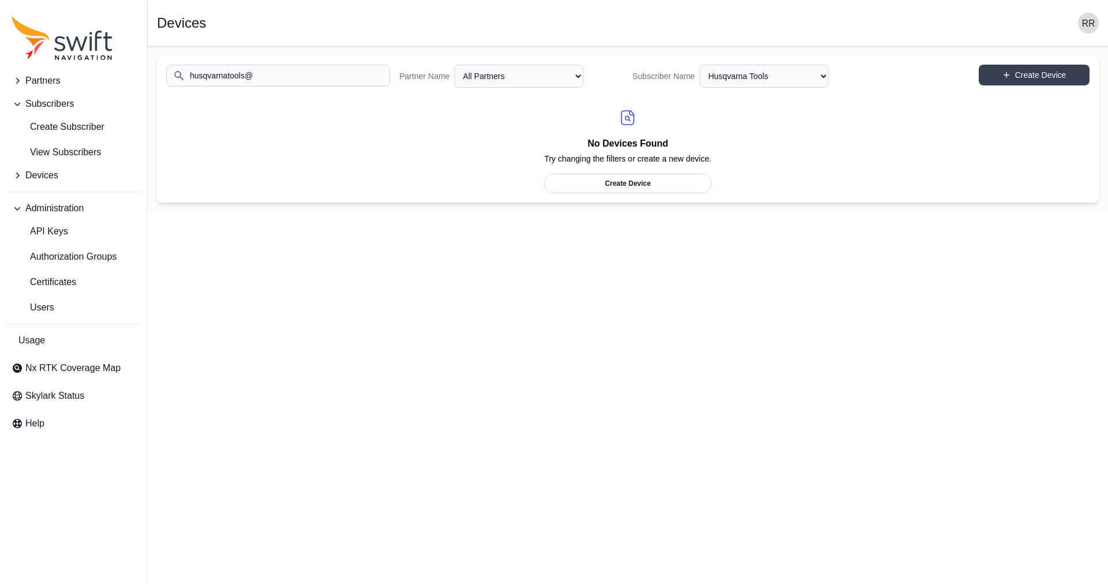
click at [275, 69] on input "husqvarnatools@" at bounding box center [278, 76] width 224 height 22
click at [74, 147] on span "View Subscribers" at bounding box center [56, 152] width 89 height 14
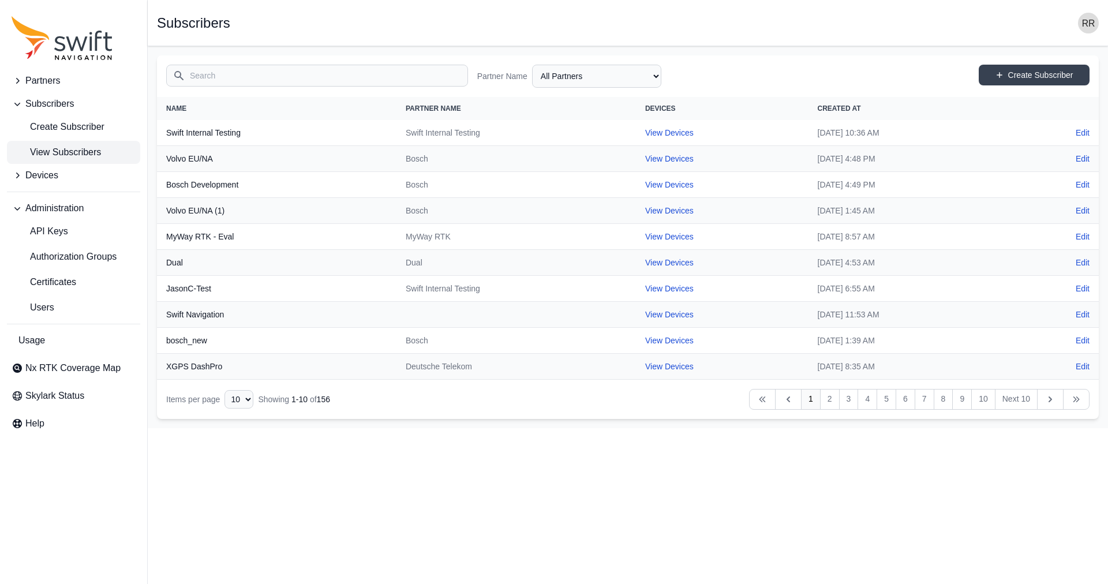
click at [267, 76] on input "Search" at bounding box center [317, 76] width 302 height 22
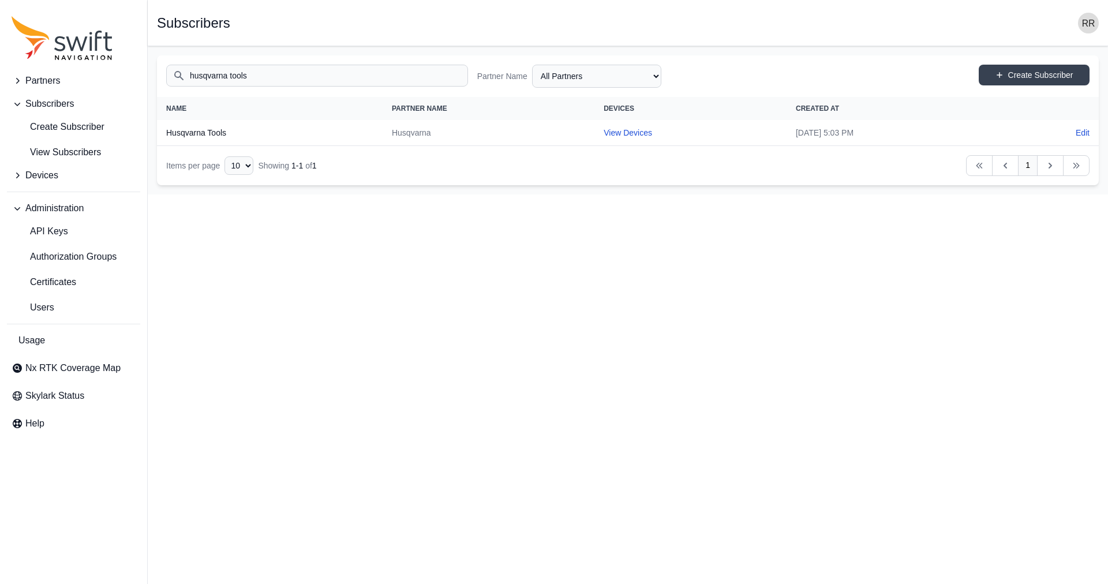
type input "husqvarna tools"
click at [594, 141] on td "View Devices" at bounding box center [690, 133] width 192 height 26
click at [594, 140] on td "View Devices" at bounding box center [690, 133] width 192 height 26
click at [604, 133] on link "View Devices" at bounding box center [628, 132] width 48 height 9
select select "b0ce5f99-3d31-4eaa-b3f1-f25efcbc0480"
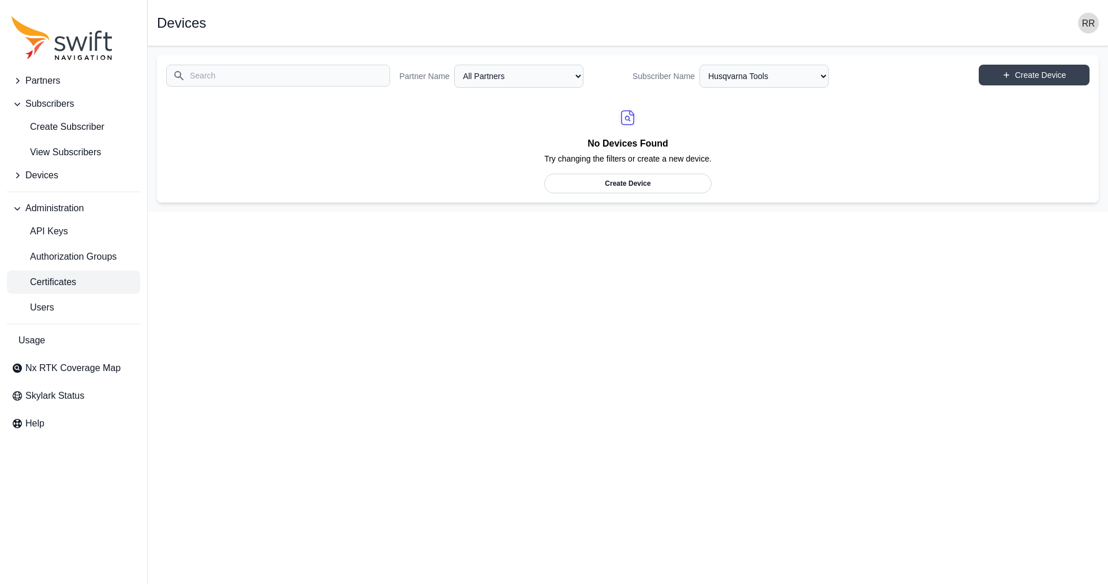
click at [78, 275] on link "Certificates" at bounding box center [73, 282] width 133 height 23
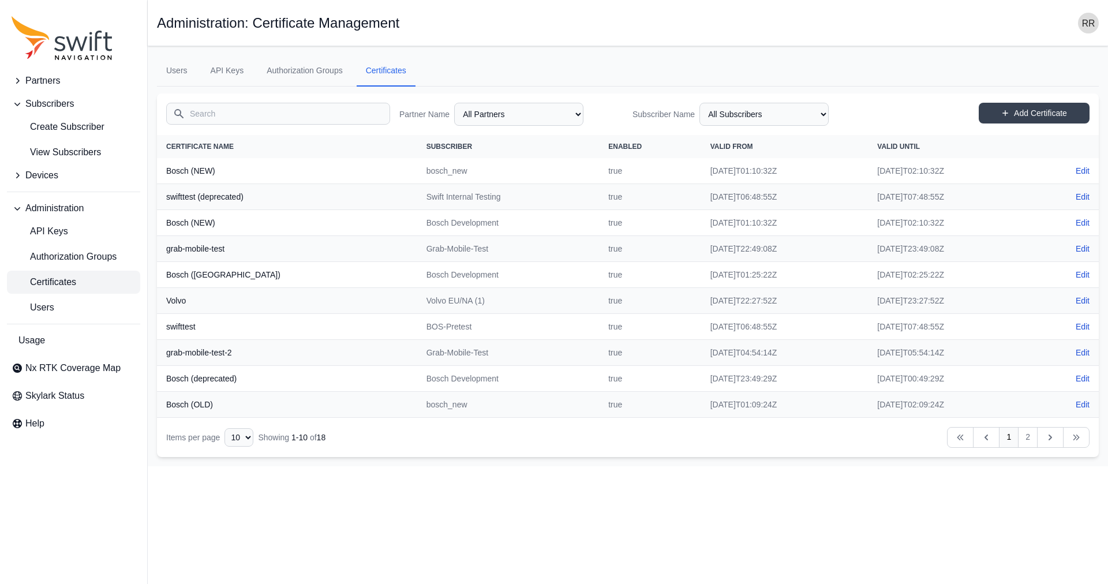
click at [252, 109] on input "Search" at bounding box center [278, 114] width 224 height 22
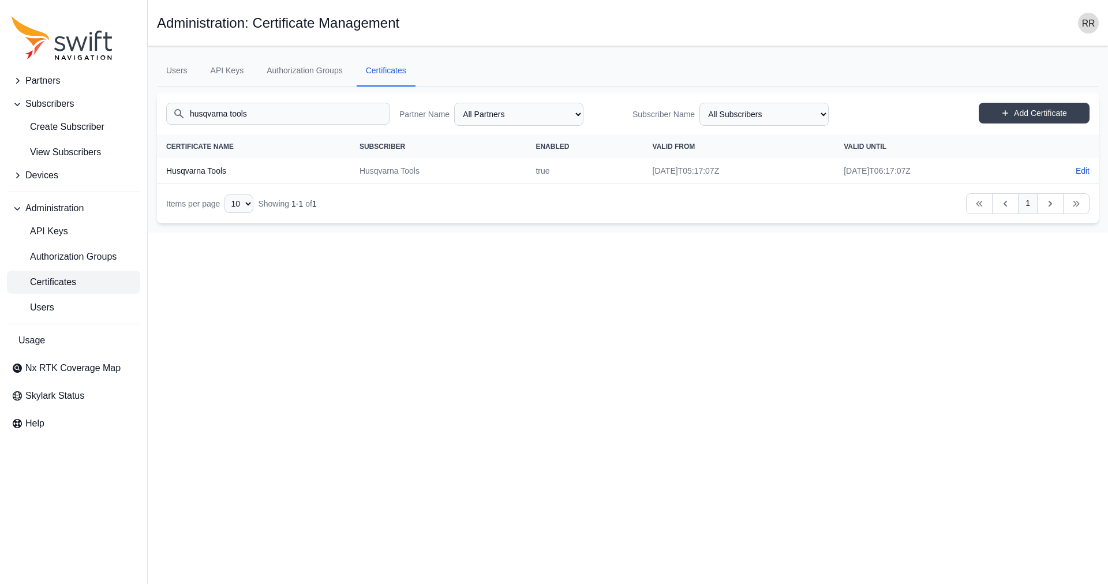
type input "husqvarna tools"
click at [63, 281] on span "Certificates" at bounding box center [44, 282] width 65 height 14
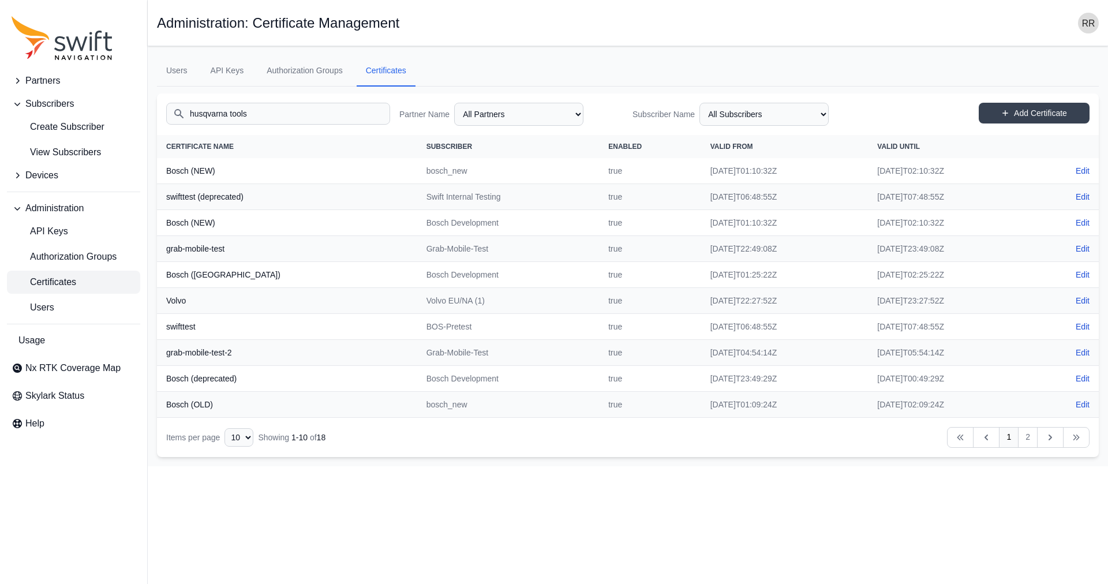
click at [237, 200] on th "swifttest (deprecated)" at bounding box center [287, 197] width 260 height 26
click at [1028, 440] on link "2" at bounding box center [1028, 437] width 20 height 21
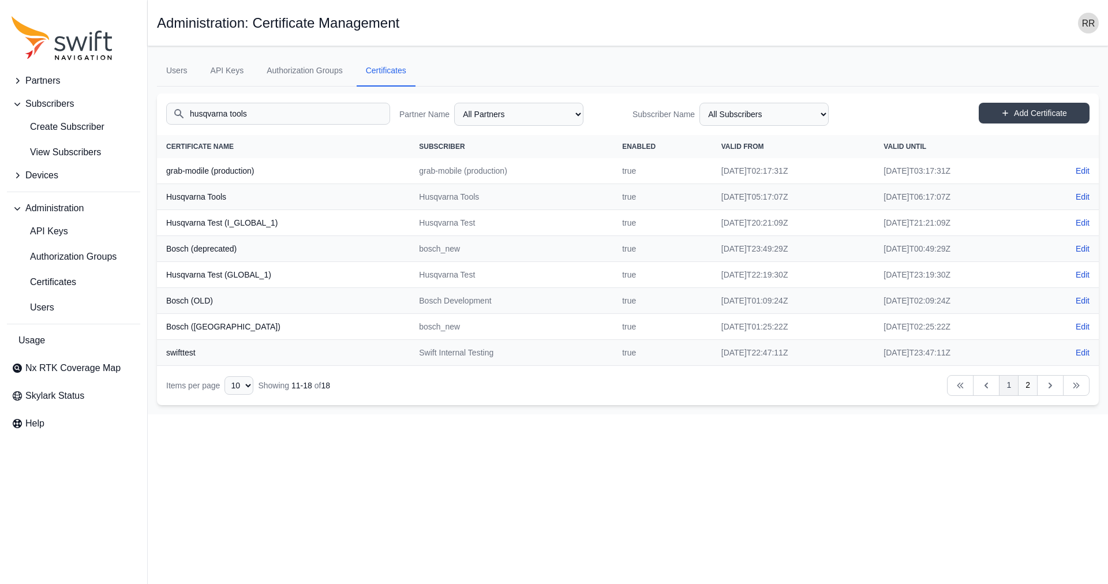
click at [1010, 385] on link "1" at bounding box center [1009, 385] width 20 height 21
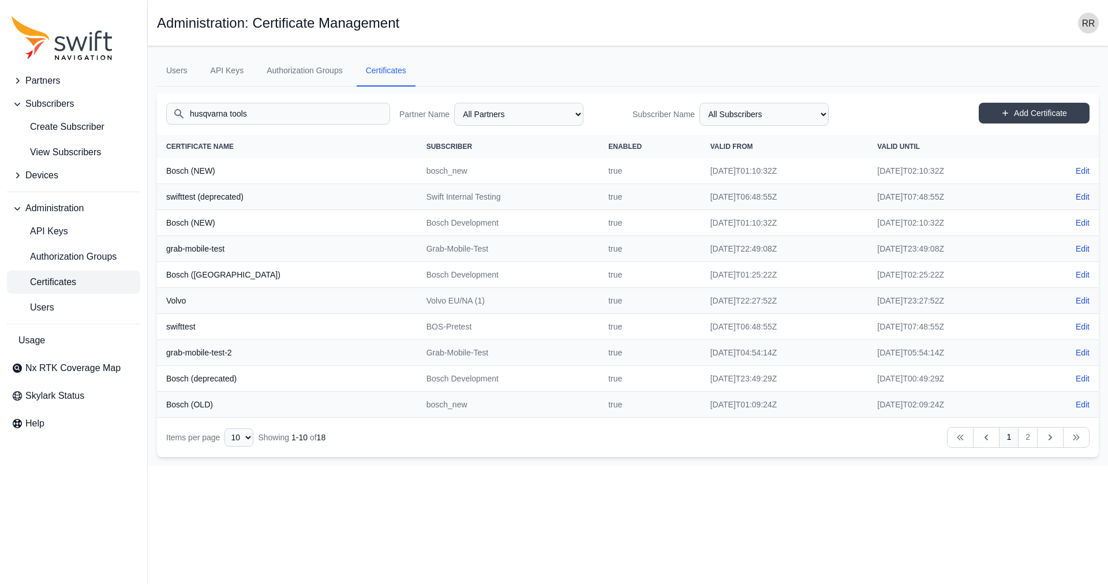
click at [527, 43] on nav "Open sidebar Administration: Certificate Management" at bounding box center [628, 23] width 960 height 46
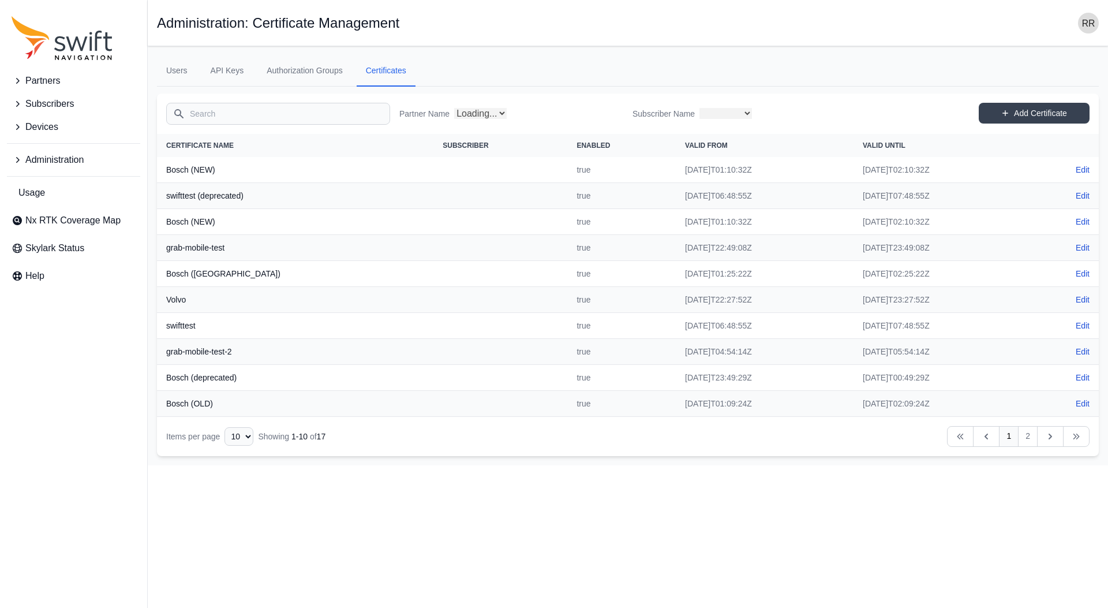
select select
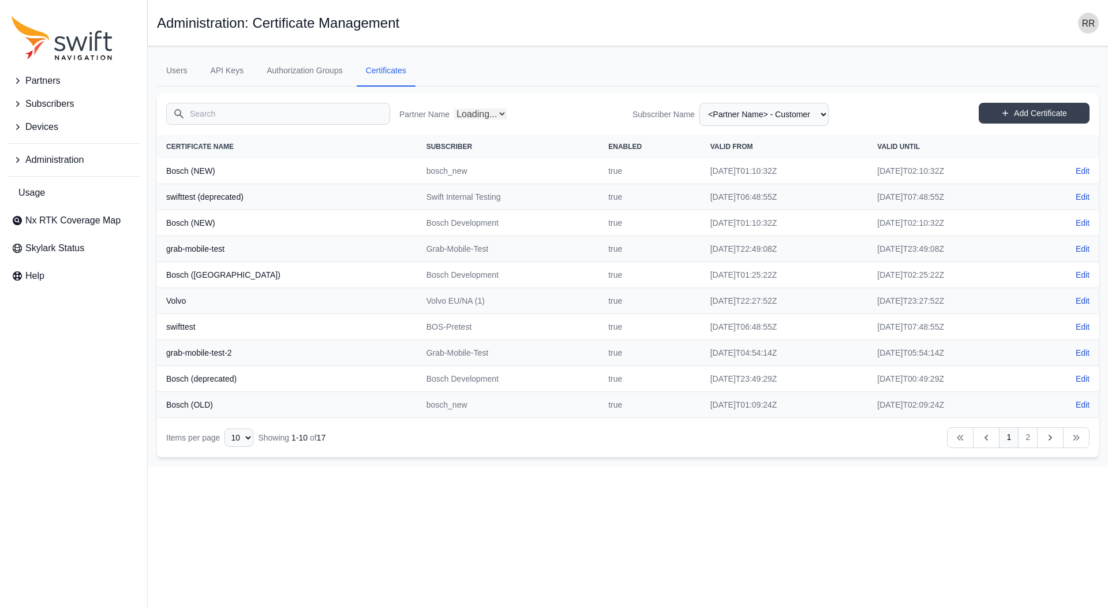
click at [1053, 98] on div "Search Partner Name Loading... Subscriber Name All Subscribers <Partner Name> -…" at bounding box center [628, 114] width 942 height 42
click at [1040, 107] on link "Add Certificate" at bounding box center [1034, 113] width 111 height 21
select select "ab3272ce-40d0-4c94-a524-96a758ab755c"
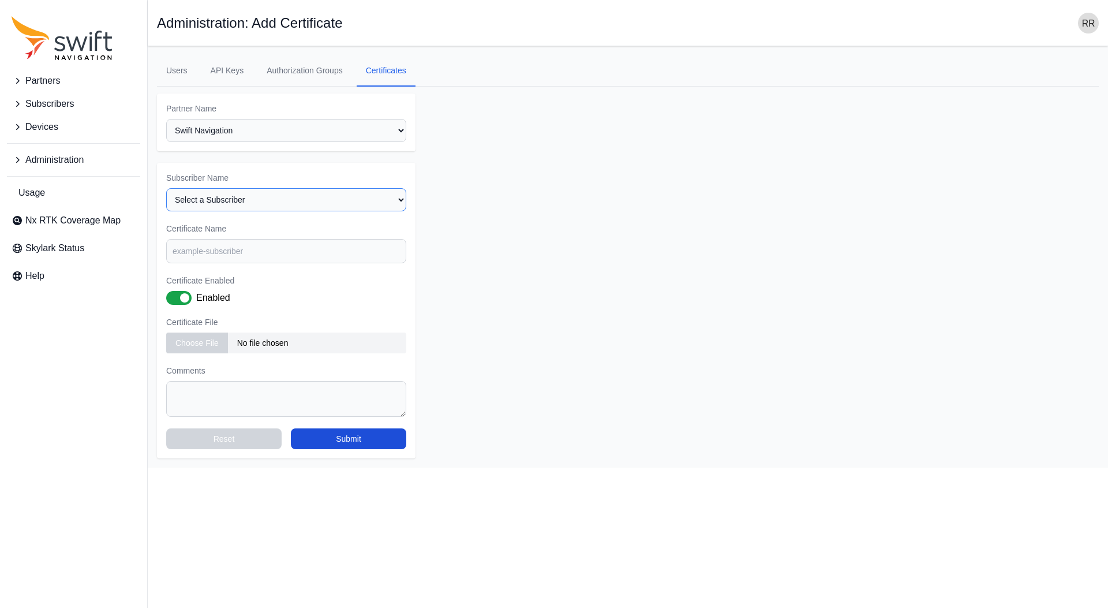
click at [166, 188] on select "Select a Subscriber <Partner Name> - Customer 1 <Partner Name> - Customer 2 <Pa…" at bounding box center [286, 199] width 240 height 23
select select "b0ce5f99-3d31-4eaa-b3f1-f25efcbc0480"
click at [205, 263] on input "Certificate Name" at bounding box center [286, 251] width 240 height 24
paste input "Husqvarna Tools"
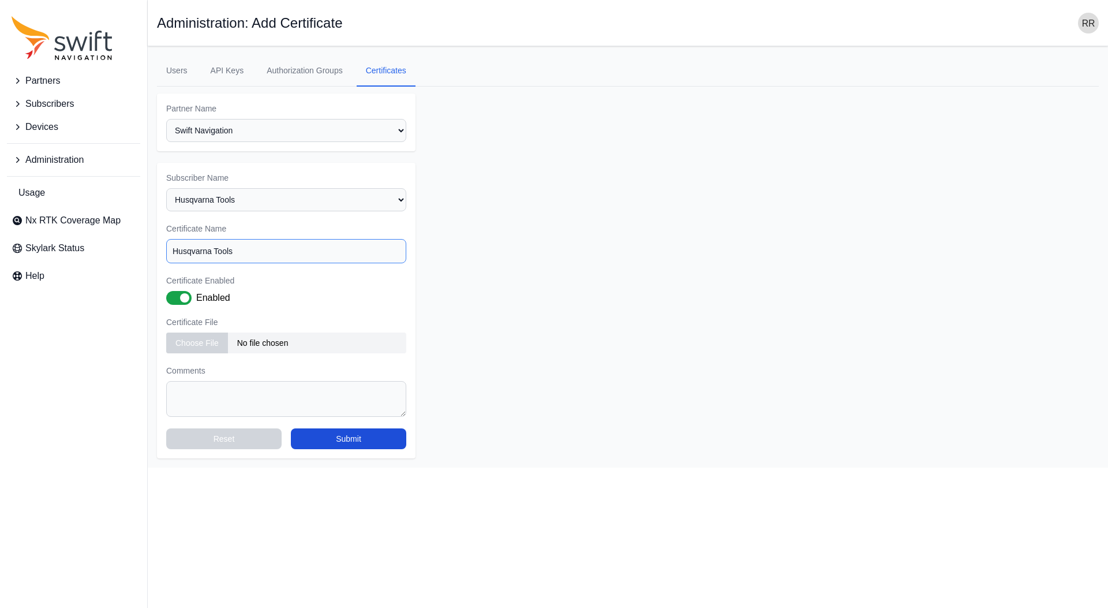
type input "Husqvarna Tools"
click at [255, 398] on textarea "Comments" at bounding box center [286, 399] width 240 height 36
click at [193, 346] on input "file" at bounding box center [286, 342] width 240 height 21
type input "C:\fakepath\client.crt"
click at [331, 396] on textarea "Comments" at bounding box center [286, 399] width 240 height 36
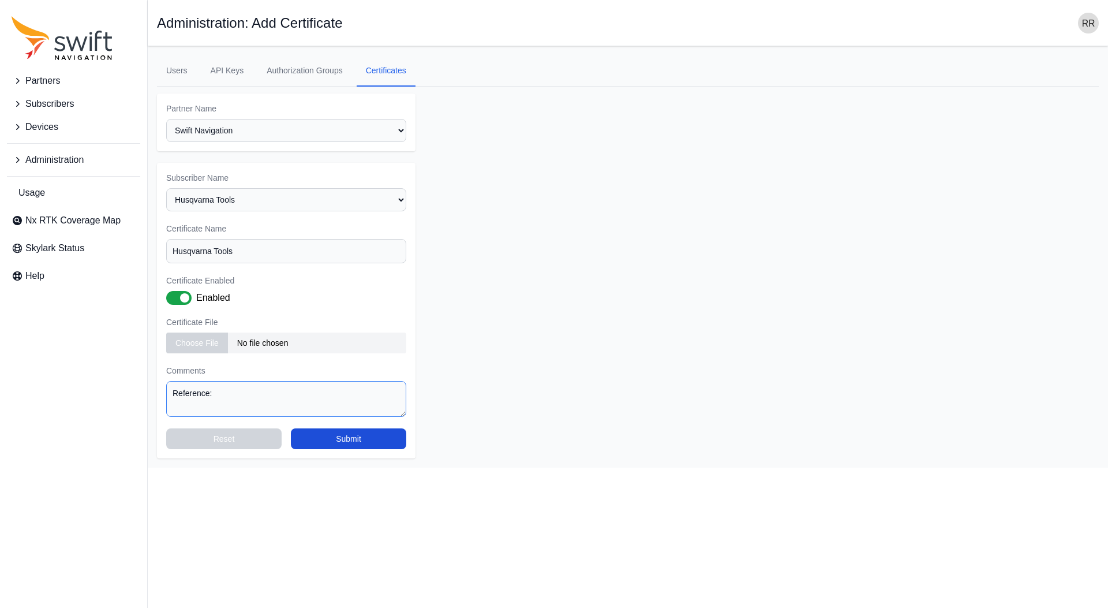
type textarea "Reference:"
